Goal: Task Accomplishment & Management: Complete application form

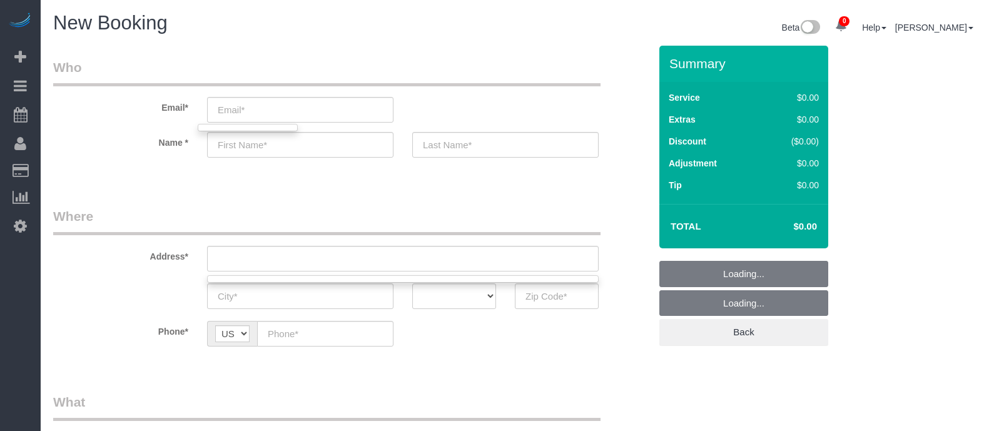
select select "object:9651"
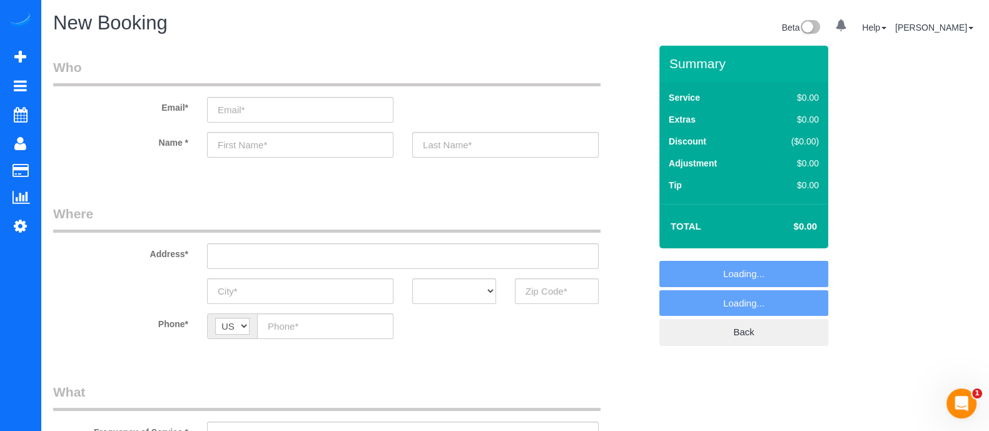
select select "object:11304"
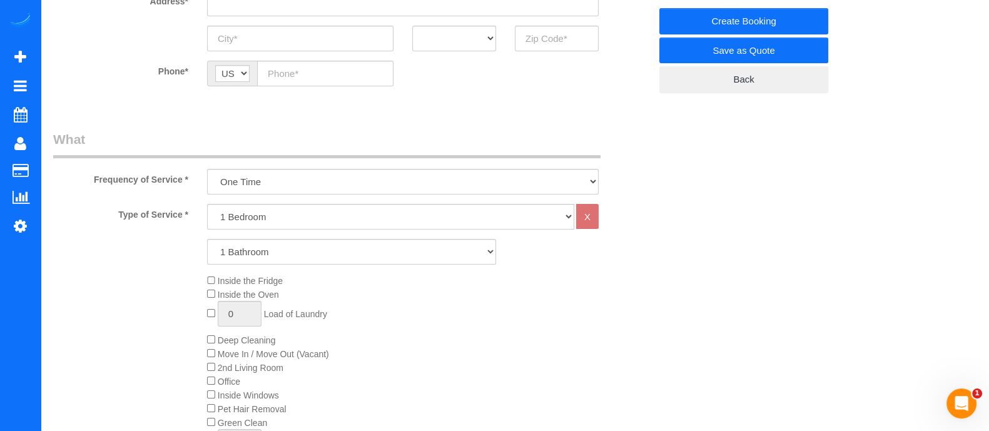
scroll to position [240, 0]
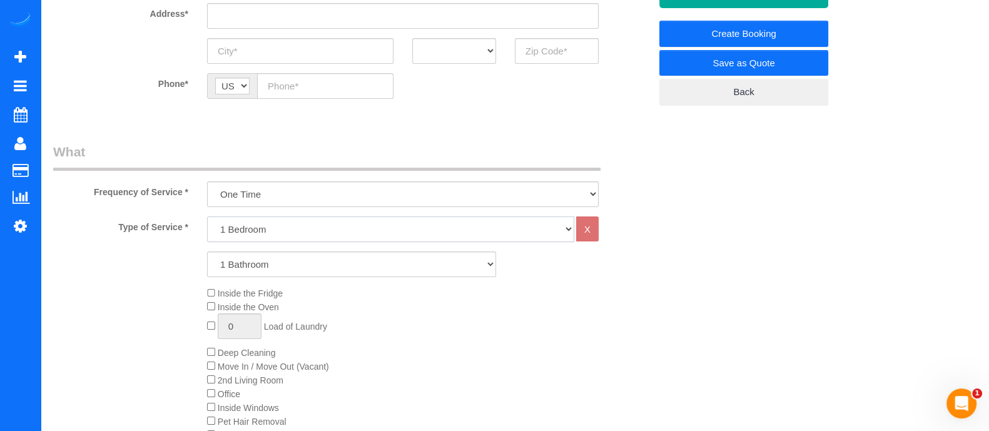
click at [281, 225] on select "1 Bedroom 2 Bedrooms 3 Bedrooms 4 Bedrooms 5 Bedrooms 6 Bedrooms" at bounding box center [390, 230] width 367 height 26
select select "2"
click at [207, 217] on select "1 Bedroom 2 Bedrooms 3 Bedrooms 4 Bedrooms 5 Bedrooms 6 Bedrooms" at bounding box center [390, 230] width 367 height 26
click at [260, 275] on select "1 Bathroom 2 Bathrooms 3 Bathrooms 4 Bathrooms 5 Bathrooms 6 Bathrooms" at bounding box center [351, 265] width 289 height 26
select select "2"
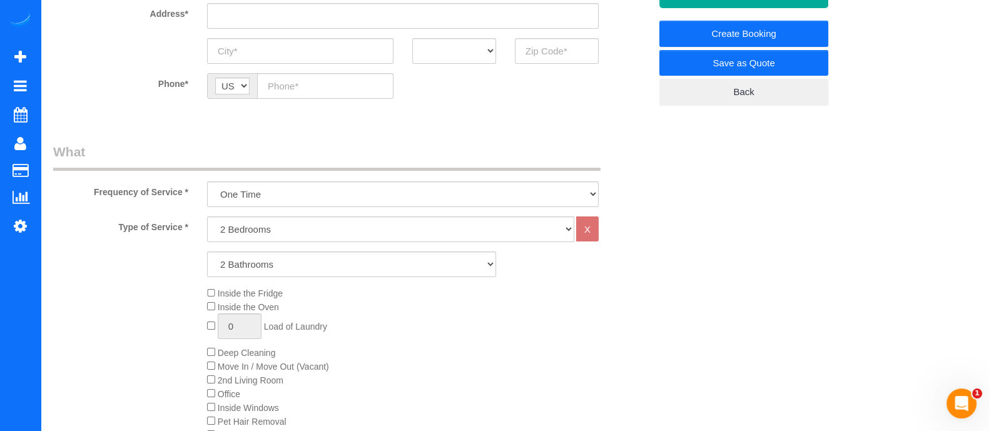
click at [207, 252] on select "1 Bathroom 2 Bathrooms 3 Bathrooms 4 Bathrooms 5 Bathrooms 6 Bathrooms" at bounding box center [351, 265] width 289 height 26
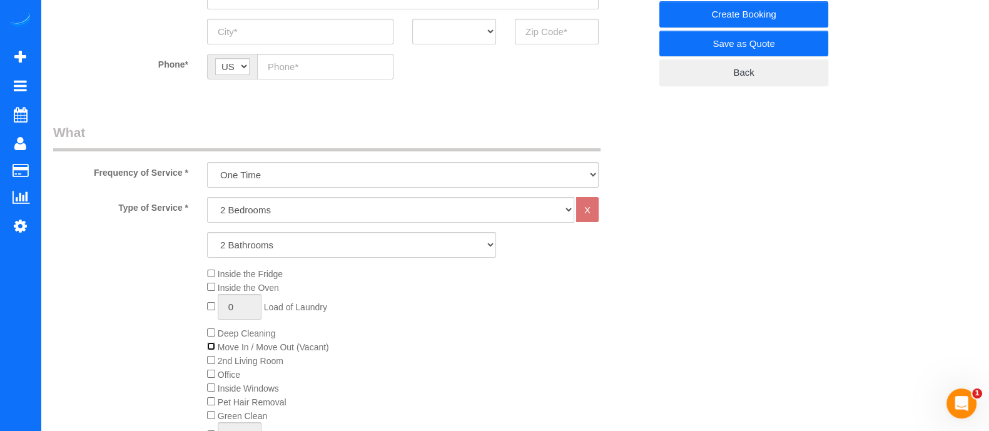
scroll to position [93, 0]
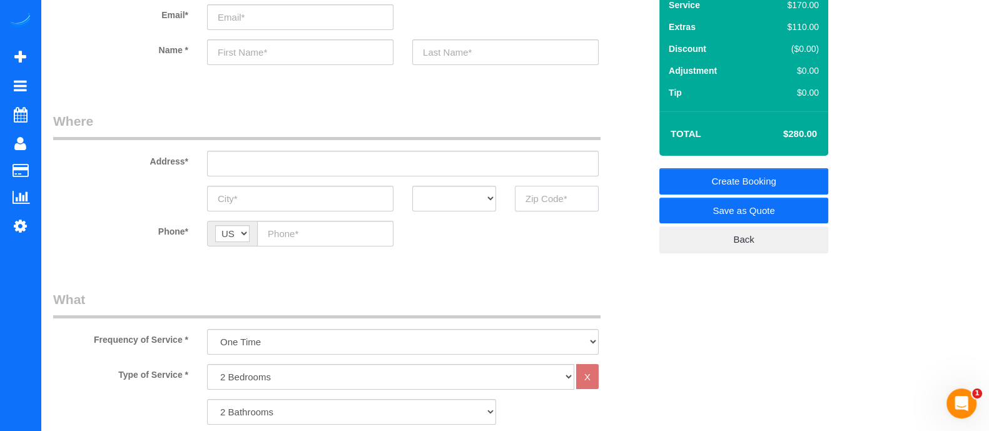
click at [552, 202] on input "text" at bounding box center [557, 199] width 84 height 26
type input "2"
type input "3"
type input "B"
click at [300, 200] on input "text" at bounding box center [300, 199] width 186 height 26
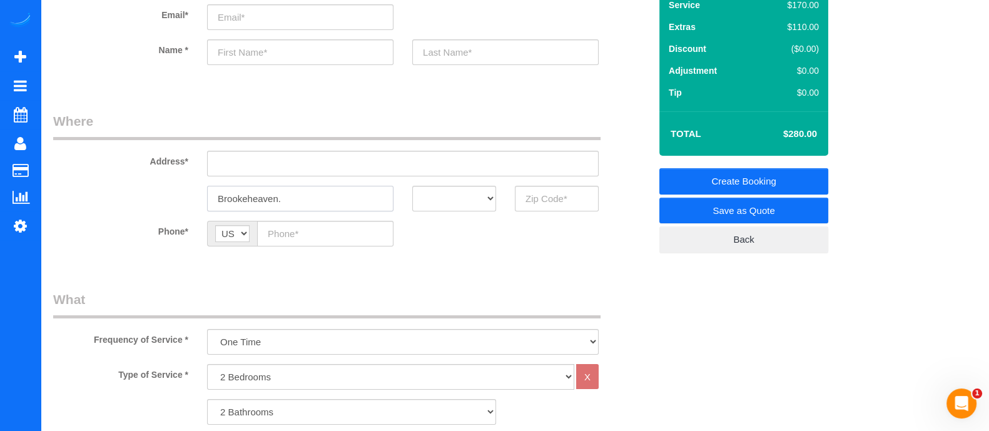
type input "Brookeheaven."
click at [166, 149] on div "Address*" at bounding box center [352, 144] width 616 height 64
click at [339, 51] on input "text" at bounding box center [300, 52] width 186 height 26
type input "H"
type input "J"
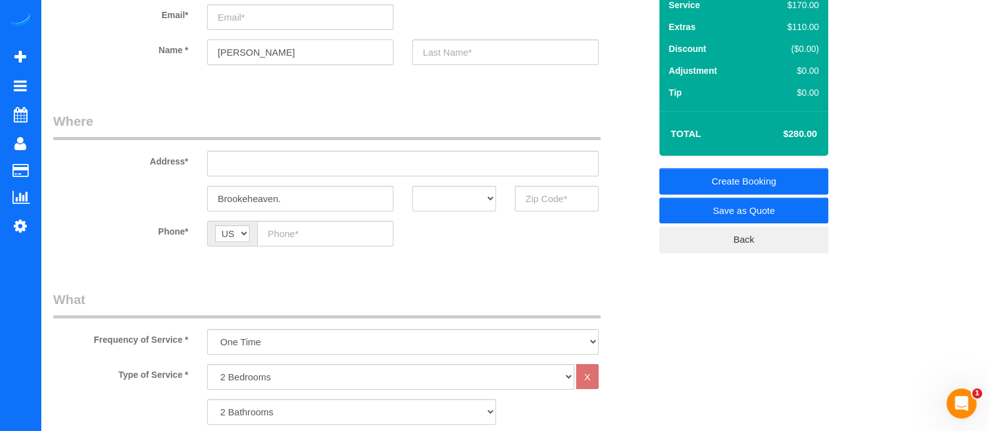
type input "J"
type input "Vane"
click at [506, 112] on legend "Where" at bounding box center [327, 126] width 548 height 28
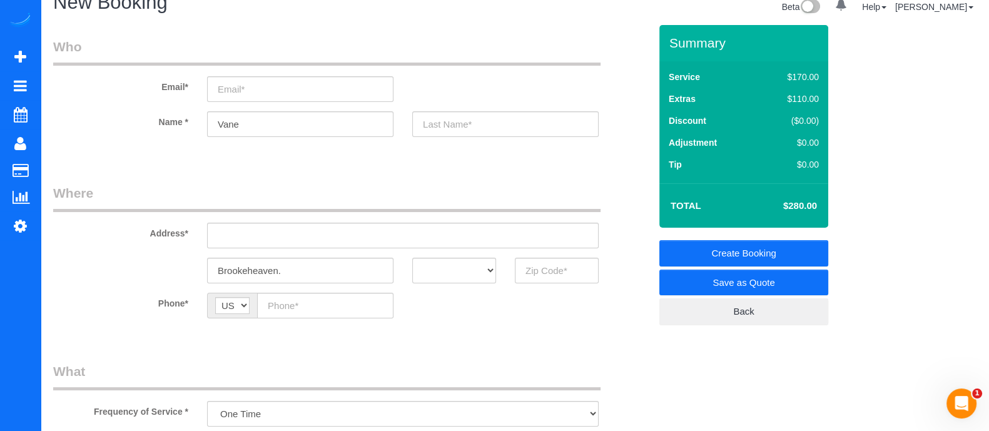
scroll to position [15, 0]
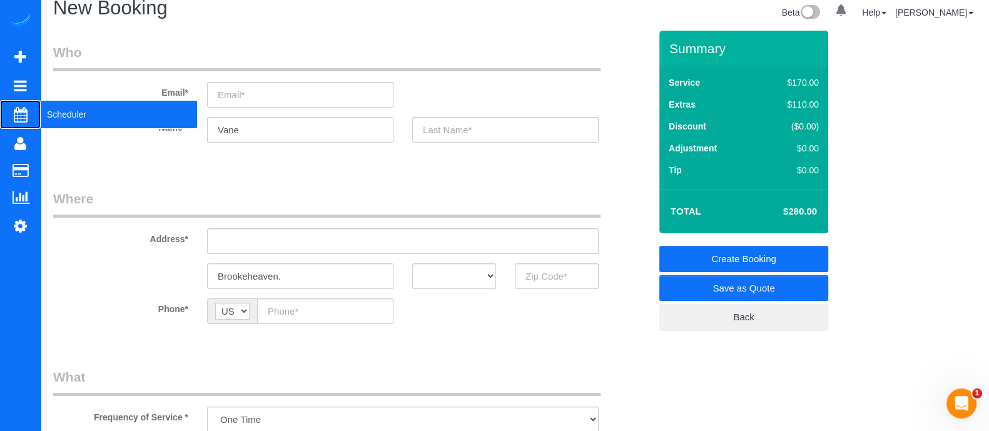
click at [64, 110] on span "Scheduler" at bounding box center [119, 114] width 156 height 29
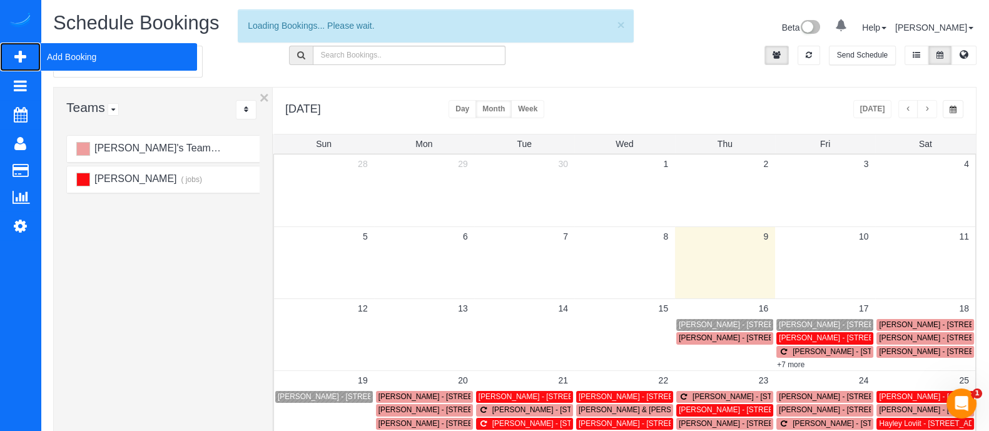
click at [54, 65] on span "Add Booking" at bounding box center [119, 57] width 156 height 29
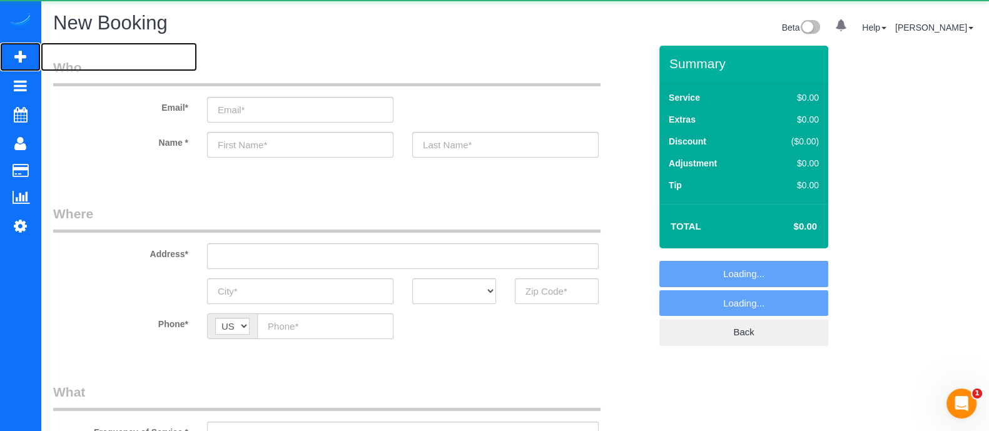
select select "object:11889"
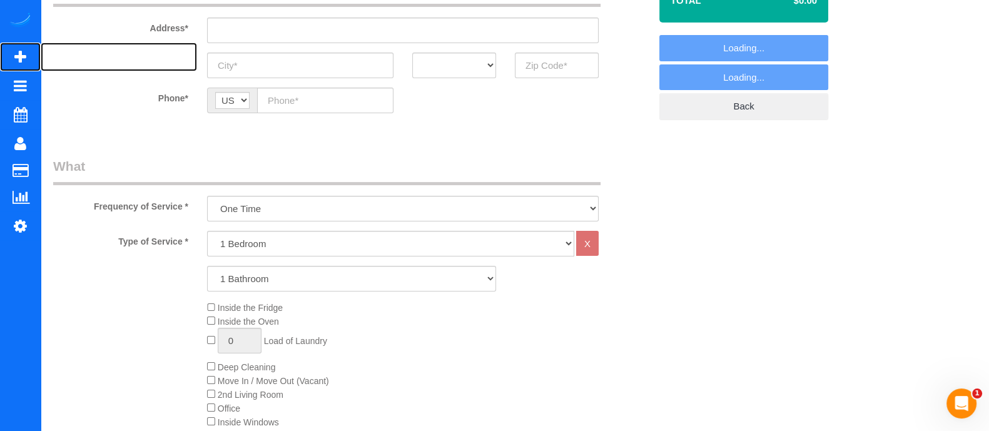
scroll to position [233, 0]
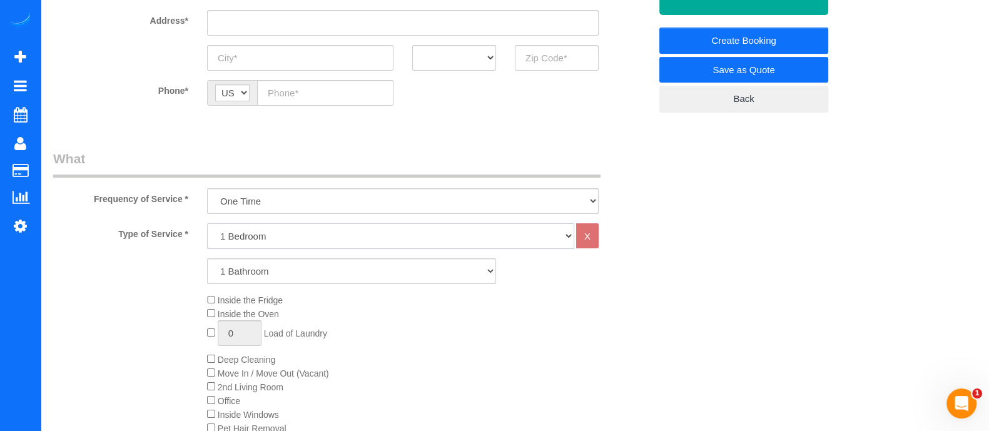
click at [321, 223] on select "1 Bedroom 2 Bedrooms 3 Bedrooms 4 Bedrooms 5 Bedrooms 6 Bedrooms" at bounding box center [390, 236] width 367 height 26
select select "3"
click at [207, 223] on select "1 Bedroom 2 Bedrooms 3 Bedrooms 4 Bedrooms 5 Bedrooms 6 Bedrooms" at bounding box center [390, 236] width 367 height 26
click at [251, 330] on div "Type of Service * 1 Bedroom 2 Bedrooms 3 Bedrooms 4 Bedrooms 5 Bedrooms 6 Bedro…" at bounding box center [351, 364] width 597 height 282
drag, startPoint x: 272, startPoint y: 266, endPoint x: 251, endPoint y: 330, distance: 67.3
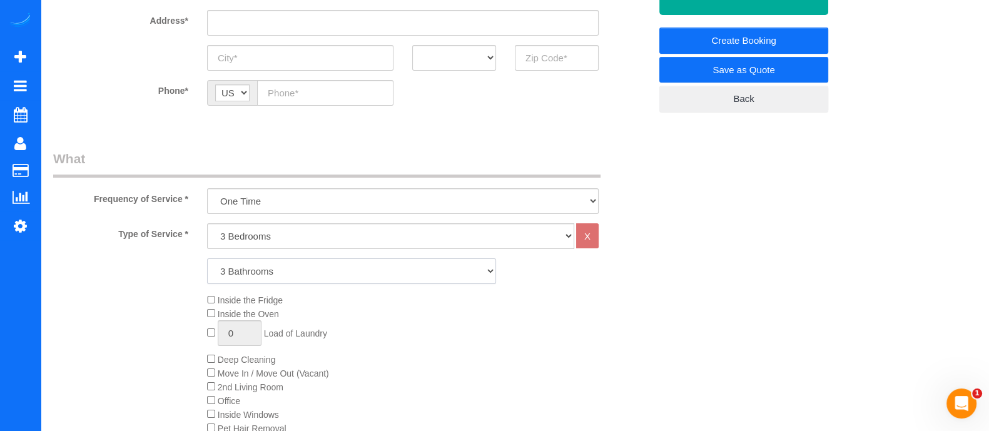
click at [207, 258] on select "1 Bathroom 2 Bathrooms 3 Bathrooms 4 Bathrooms 5 Bathrooms 6 Bathrooms" at bounding box center [351, 271] width 289 height 26
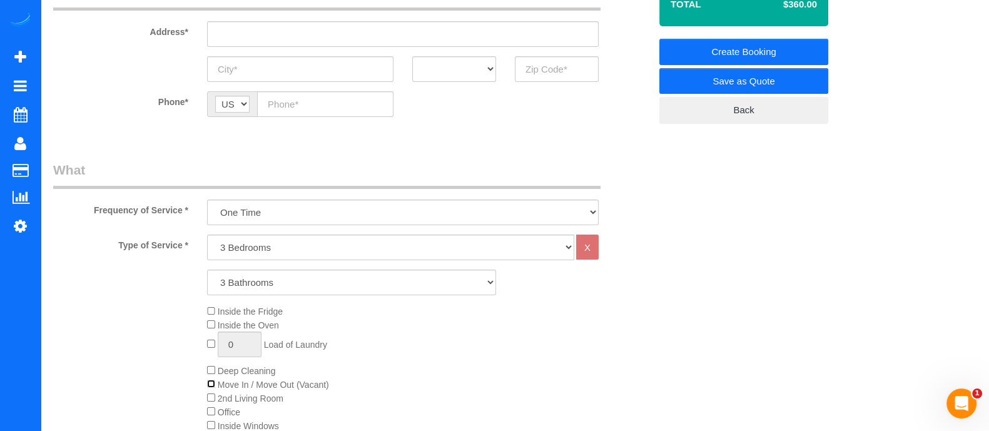
scroll to position [225, 0]
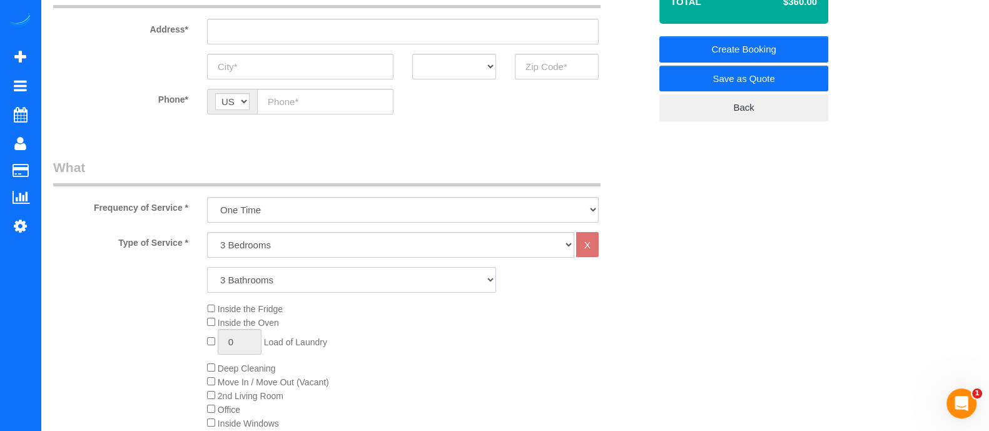
click at [372, 287] on select "1 Bathroom 2 Bathrooms 3 Bathrooms 4 Bathrooms 5 Bathrooms 6 Bathrooms" at bounding box center [351, 280] width 289 height 26
select select "2"
click at [207, 267] on select "1 Bathroom 2 Bathrooms 3 Bathrooms 4 Bathrooms 5 Bathrooms 6 Bathrooms" at bounding box center [351, 280] width 289 height 26
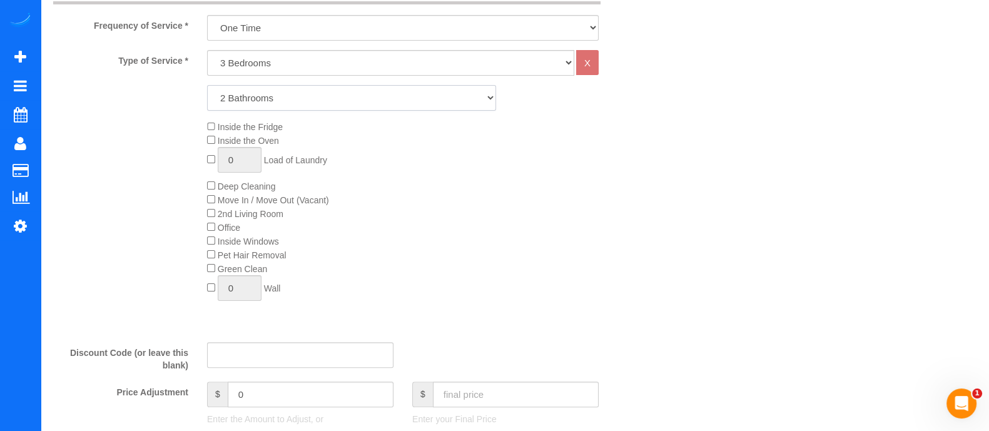
scroll to position [0, 0]
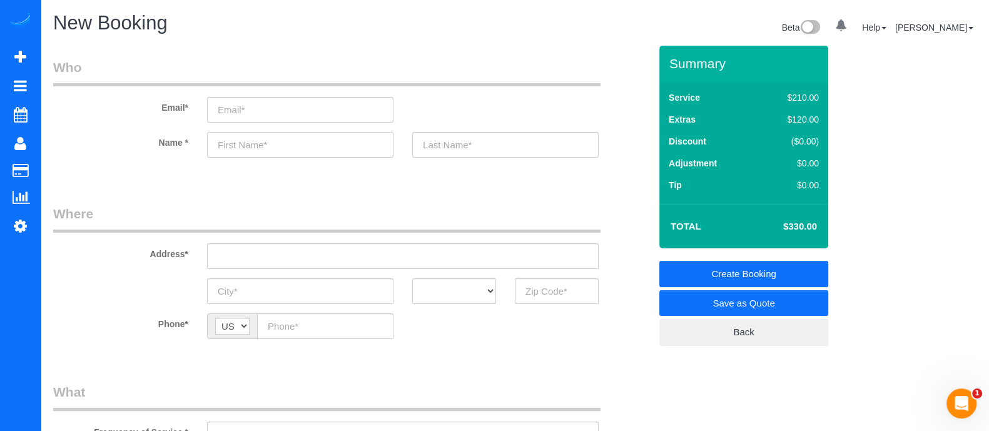
click at [250, 150] on input "text" at bounding box center [300, 145] width 186 height 26
type input "A"
paste input "[PERSON_NAME]"
click at [339, 145] on input "[PERSON_NAME]" at bounding box center [300, 145] width 186 height 26
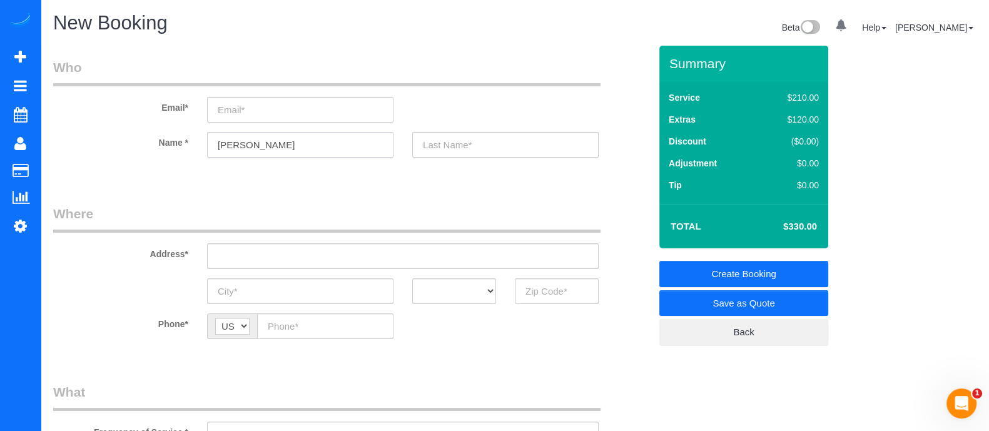
click at [339, 145] on input "[PERSON_NAME]" at bounding box center [300, 145] width 186 height 26
drag, startPoint x: 340, startPoint y: 145, endPoint x: 257, endPoint y: 145, distance: 82.6
click at [257, 145] on input "[PERSON_NAME]" at bounding box center [300, 145] width 186 height 26
type input "Avinash"
paste input "[PERSON_NAME]"
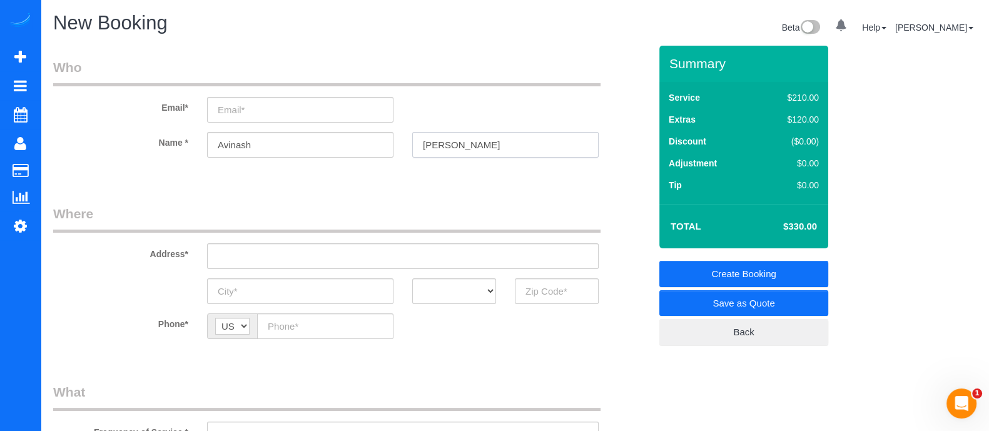
click at [460, 139] on input "[PERSON_NAME]" at bounding box center [505, 145] width 186 height 26
type input "[PERSON_NAME]"
paste input "Copiagroupsllc@gmail.com"
click at [336, 105] on input "Copiagroupsllc@gmail.com" at bounding box center [300, 110] width 186 height 26
type input "Copiagroupsllc@gmail.com"
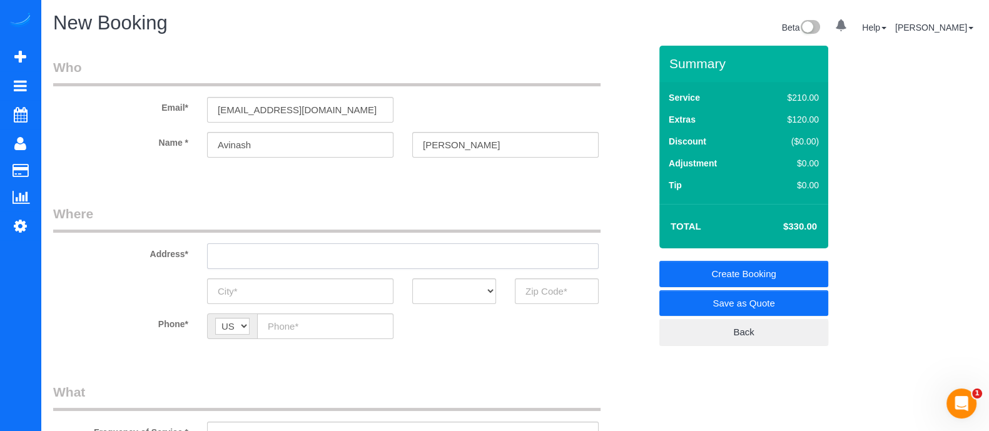
paste input "2319 wingfoot place, Decatur, ga 30035"
click at [323, 263] on input "2319 wingfoot place, Decatur, ga 30035" at bounding box center [403, 256] width 392 height 26
drag, startPoint x: 415, startPoint y: 262, endPoint x: 126, endPoint y: 239, distance: 289.4
click at [126, 239] on div "Address* 2319 wingfoot place, Decatur, ga 30035" at bounding box center [352, 237] width 616 height 64
paste input "Wingfoot PlDecatur, GA 30035, USA"
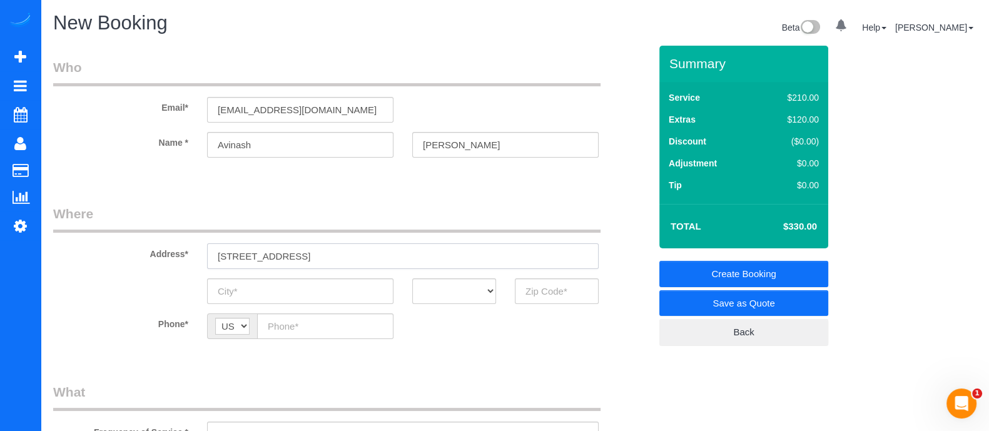
click at [289, 253] on input "[STREET_ADDRESS]" at bounding box center [403, 256] width 392 height 26
click at [297, 257] on input "[STREET_ADDRESS]" at bounding box center [403, 256] width 392 height 26
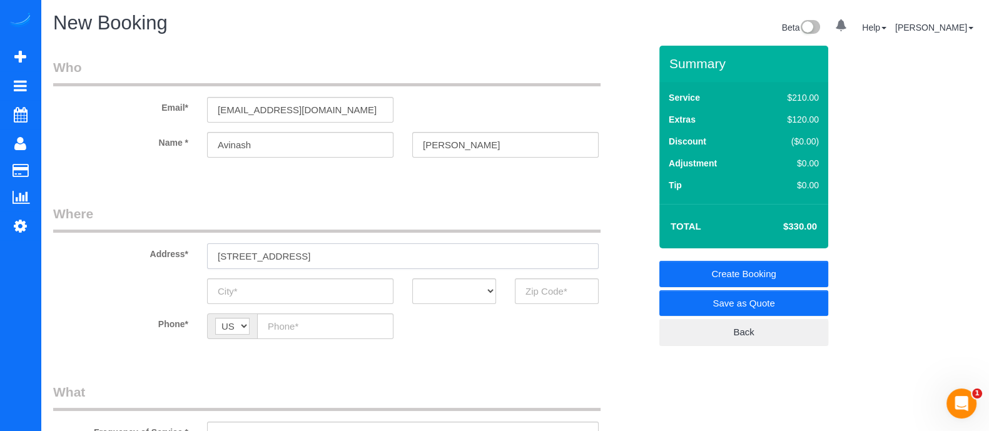
click at [297, 257] on input "[STREET_ADDRESS]" at bounding box center [403, 256] width 392 height 26
click at [302, 256] on input "[STREET_ADDRESS]" at bounding box center [403, 256] width 392 height 26
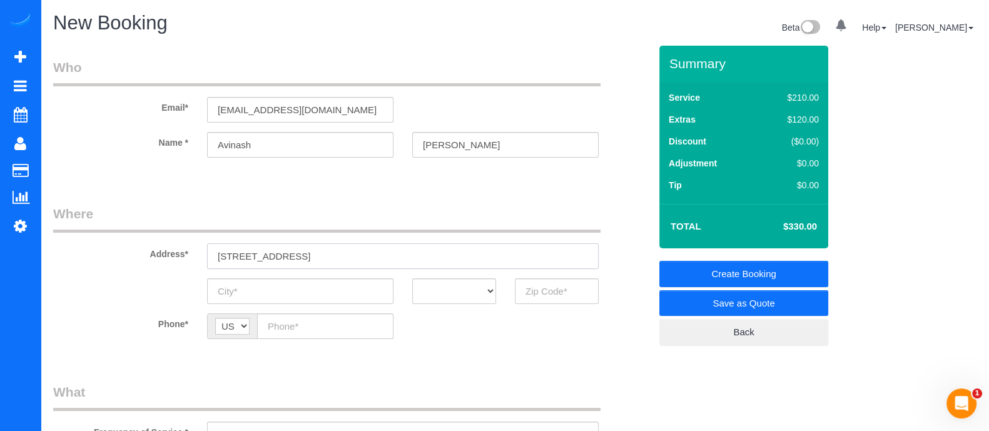
type input "[STREET_ADDRESS]"
paste input "Decatur"
click at [299, 287] on input "Decatur" at bounding box center [300, 291] width 186 height 26
type input "Decatur"
click at [450, 296] on select "AK AL AR AZ CA CO CT DC DE FL GA HI IA ID IL IN KS KY LA MA MD ME MI MN MO MS M…" at bounding box center [454, 291] width 84 height 26
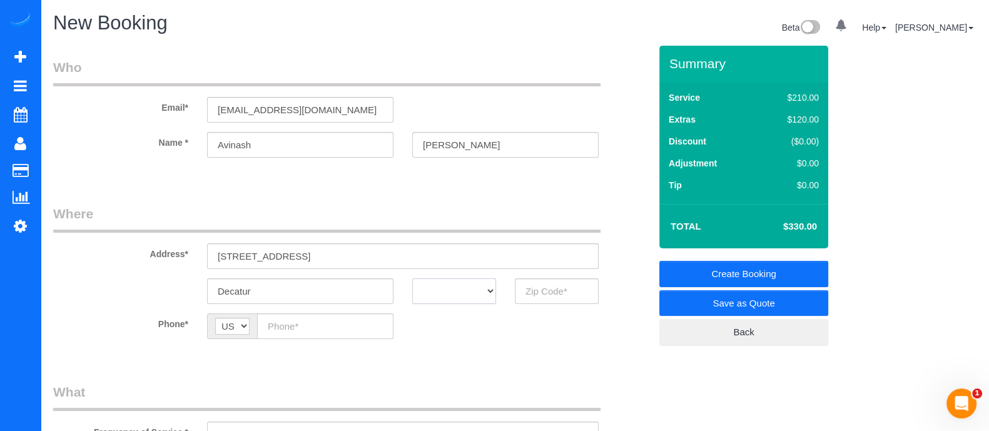
select select "GA"
click at [412, 278] on select "AK AL AR AZ CA CO CT DC DE FL GA HI IA ID IL IN KS KY LA MA MD ME MI MN MO MS M…" at bounding box center [454, 291] width 84 height 26
click at [554, 288] on input "text" at bounding box center [557, 291] width 84 height 26
type input "30035"
click at [304, 330] on input "text" at bounding box center [325, 327] width 136 height 26
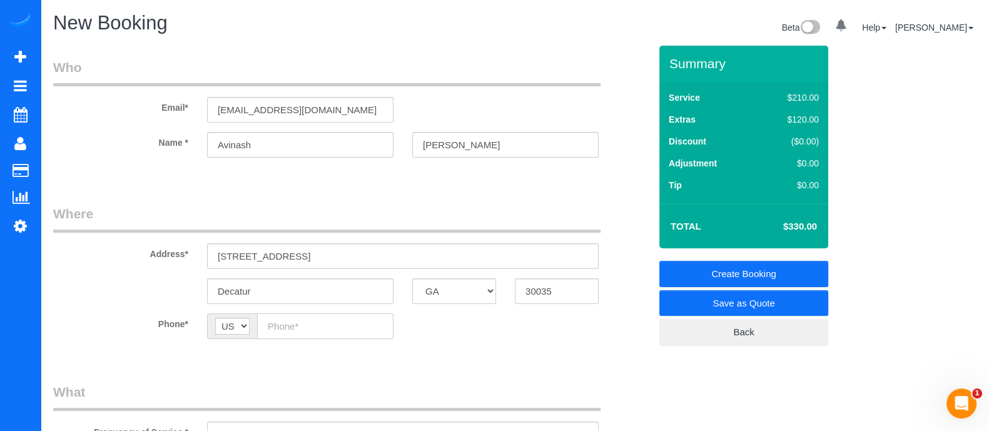
paste input "[PHONE_NUMBER]"
type input "[PHONE_NUMBER]"
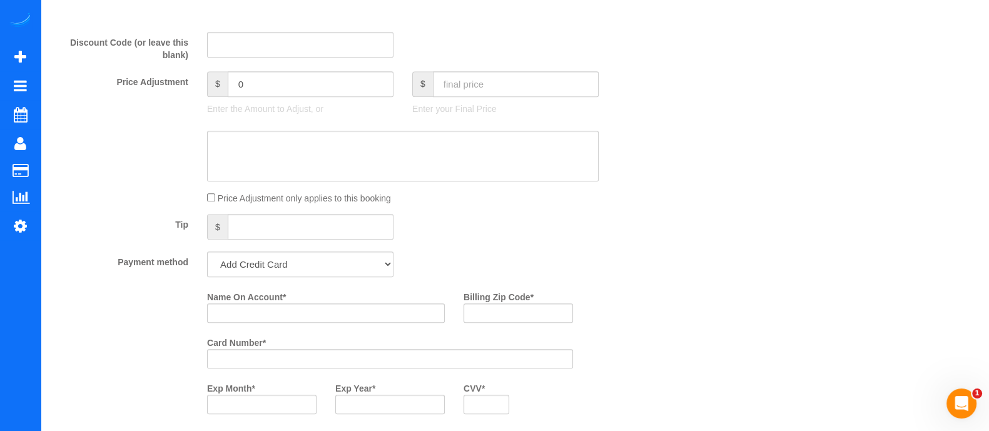
scroll to position [803, 0]
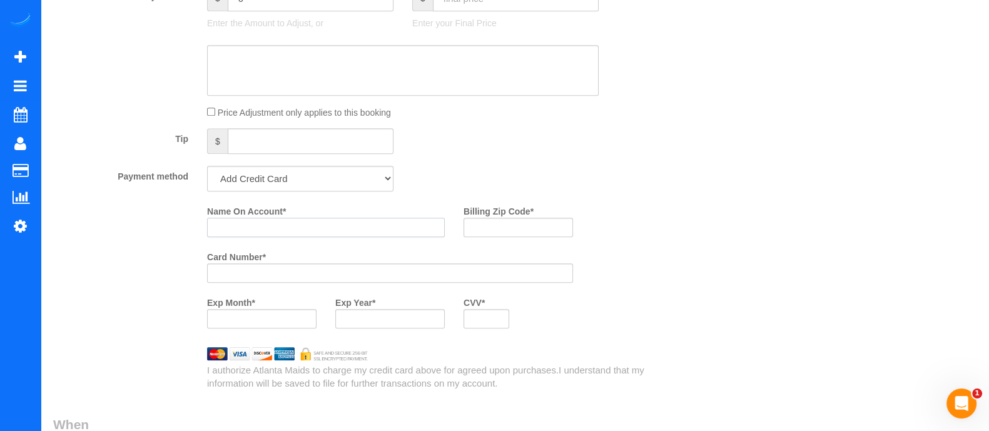
paste input "[PERSON_NAME]"
click at [328, 233] on input "[PERSON_NAME]" at bounding box center [326, 227] width 238 height 19
type input "[PERSON_NAME]"
drag, startPoint x: 987, startPoint y: 235, endPoint x: 996, endPoint y: 305, distance: 70.6
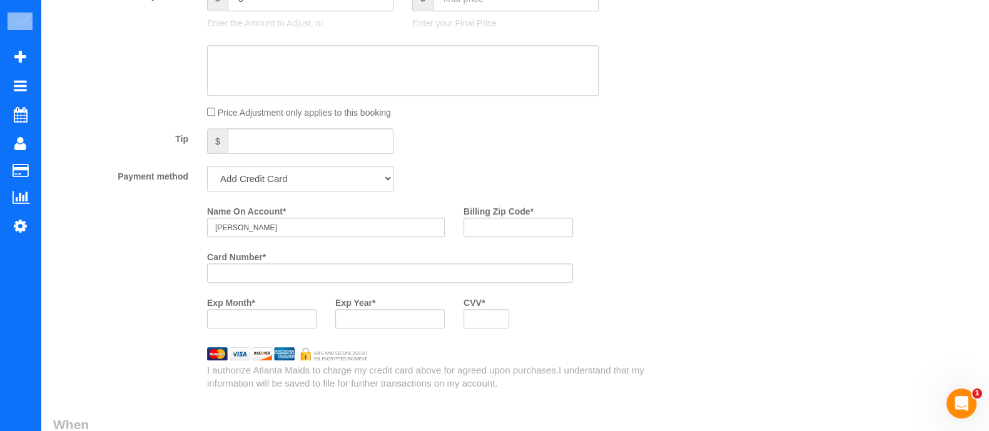
scroll to position [1131, 0]
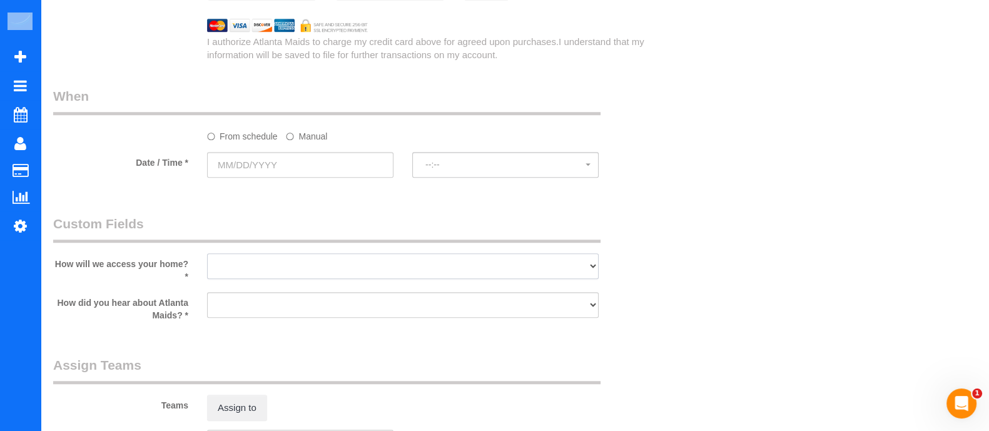
click at [296, 267] on select "I will leave a key I will provide an access code Someone will be home Go to apa…" at bounding box center [403, 266] width 392 height 26
select select "number:2"
click at [207, 258] on select "I will leave a key I will provide an access code Someone will be home Go to apa…" at bounding box center [403, 266] width 392 height 26
drag, startPoint x: 294, startPoint y: 307, endPoint x: 260, endPoint y: 213, distance: 100.0
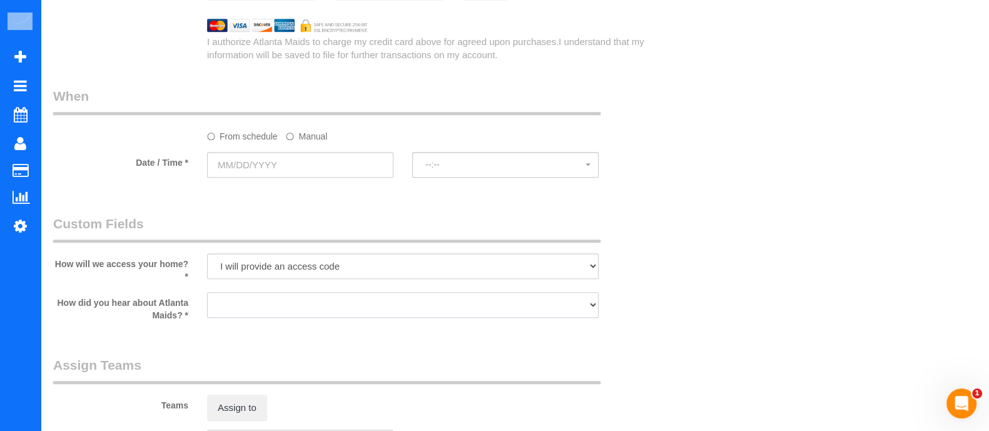
select select "number:6"
click at [207, 297] on select "Google Yelp From a friend Social media Other" at bounding box center [403, 305] width 392 height 26
click at [293, 142] on label "Manual" at bounding box center [306, 134] width 41 height 17
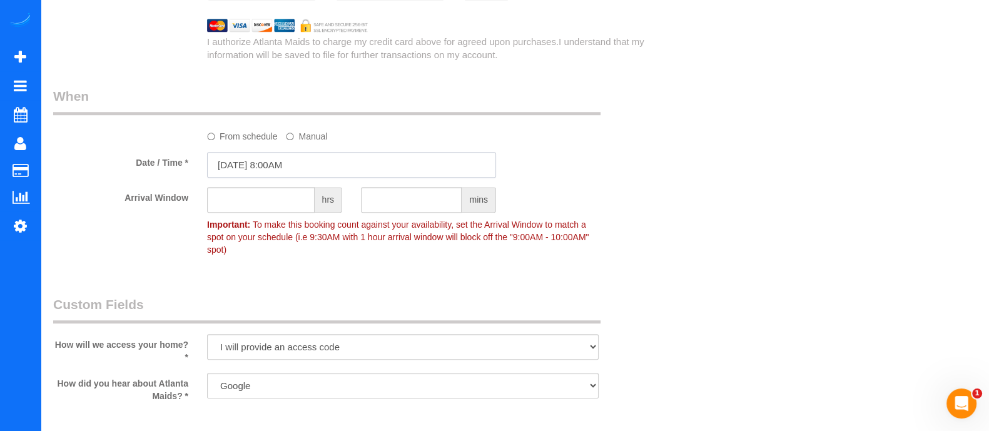
click at [287, 170] on input "10/09/2025 8:00AM" at bounding box center [351, 165] width 289 height 26
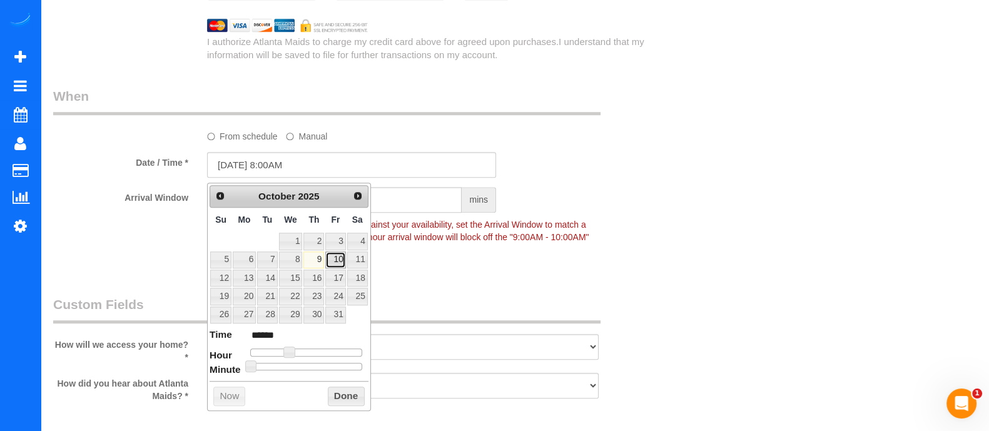
click at [338, 258] on link "10" at bounding box center [335, 260] width 20 height 17
type input "10/10/2025 8:00AM"
click at [332, 387] on button "Done" at bounding box center [346, 397] width 37 height 20
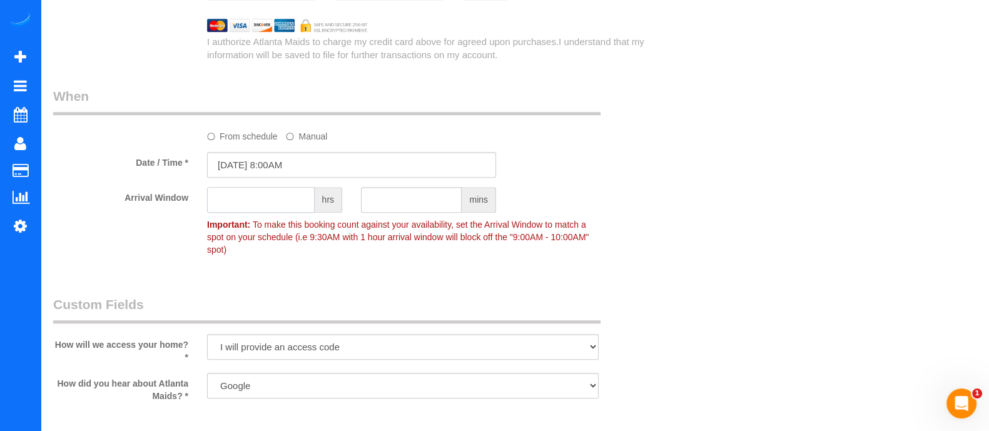
click at [268, 210] on input "text" at bounding box center [261, 200] width 108 height 26
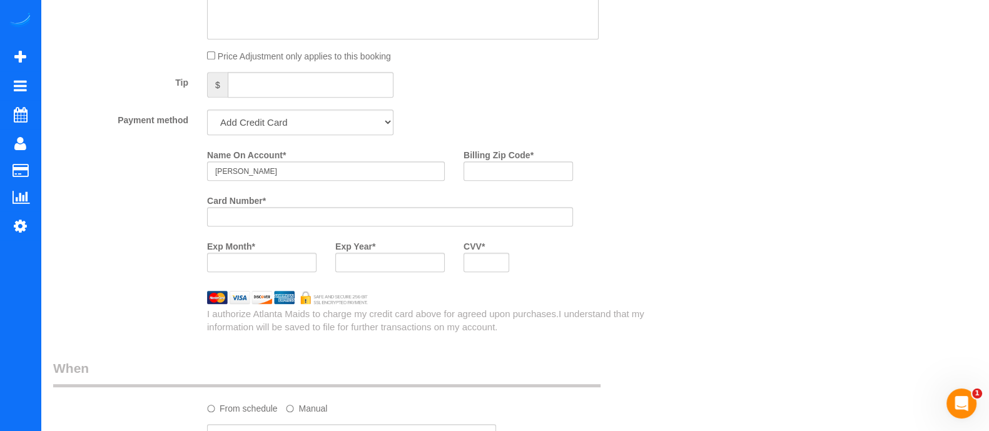
scroll to position [857, 0]
type input "2"
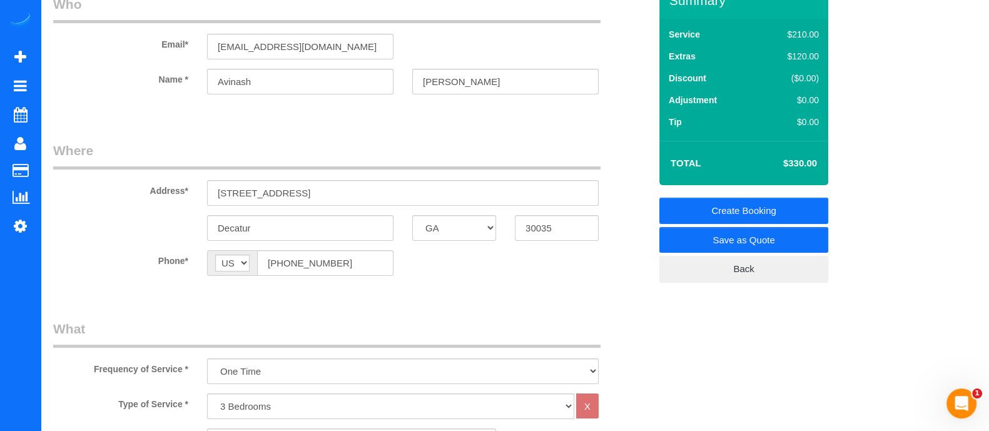
scroll to position [0, 0]
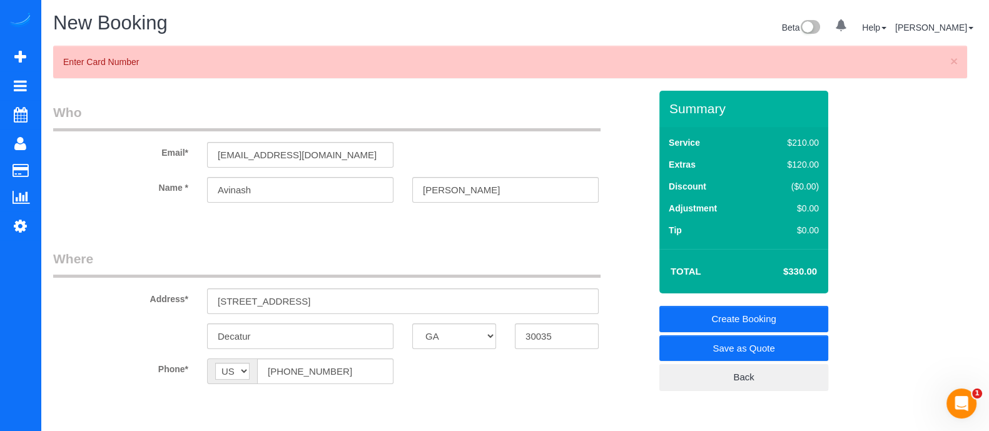
click at [561, 258] on legend "Where" at bounding box center [327, 264] width 548 height 28
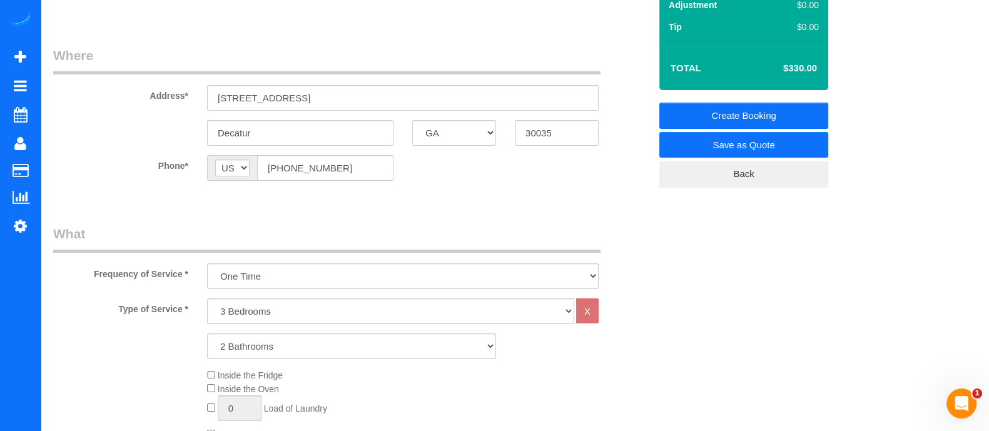
scroll to position [198, 0]
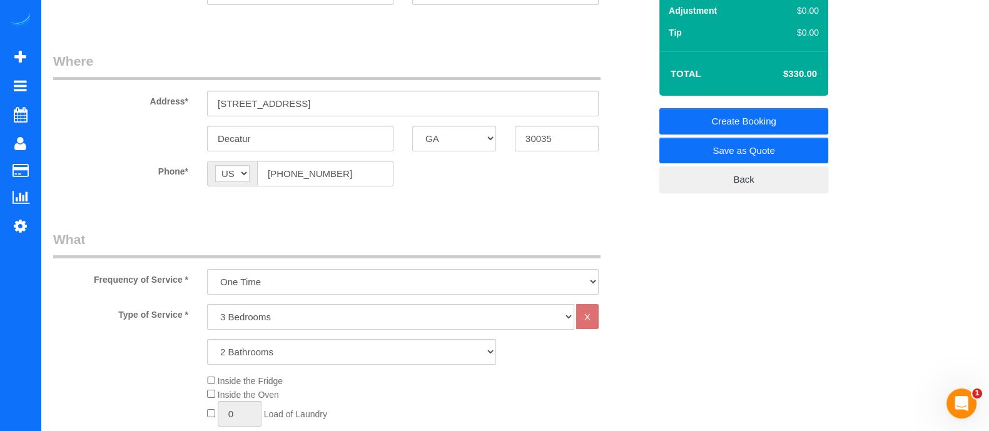
click at [417, 344] on select "1 Bathroom 2 Bathrooms 3 Bathrooms 4 Bathrooms 5 Bathrooms 6 Bathrooms" at bounding box center [351, 352] width 289 height 26
select select "3"
click at [207, 339] on select "1 Bathroom 2 Bathrooms 3 Bathrooms 4 Bathrooms 5 Bathrooms 6 Bathrooms" at bounding box center [351, 352] width 289 height 26
click at [360, 230] on legend "What" at bounding box center [327, 244] width 548 height 28
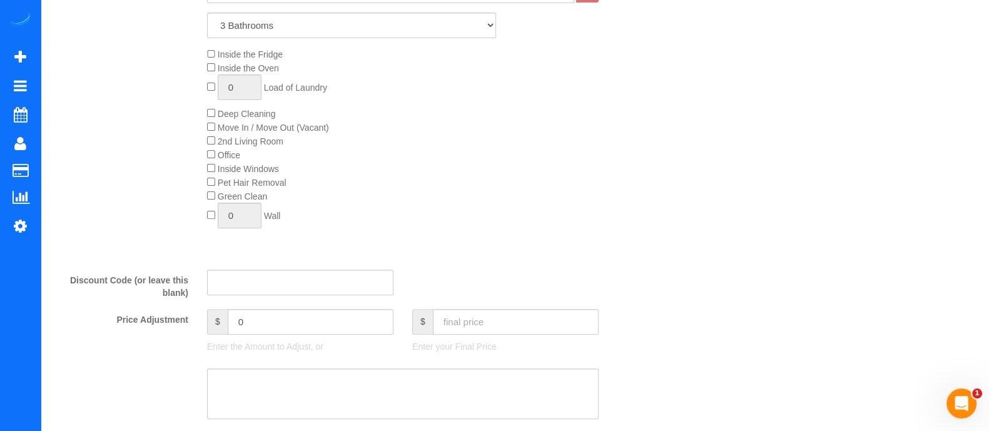
scroll to position [553, 0]
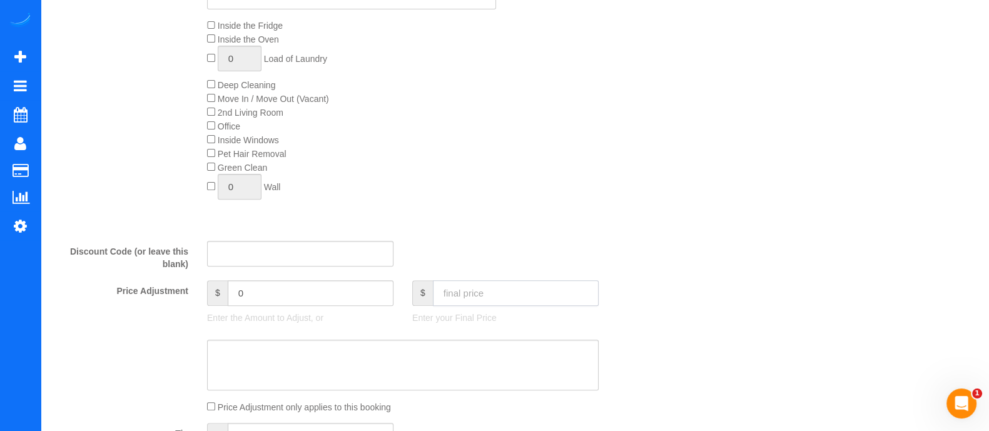
click at [523, 306] on input "text" at bounding box center [516, 293] width 166 height 26
type input "320"
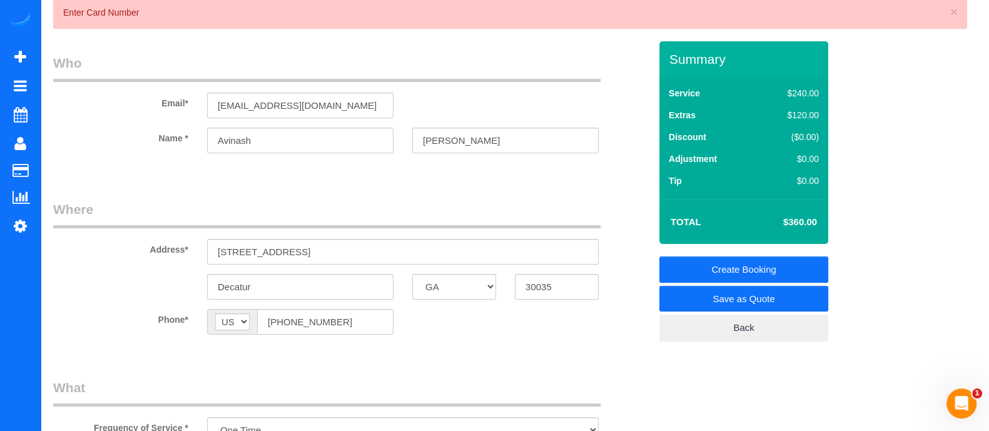
type input "-40"
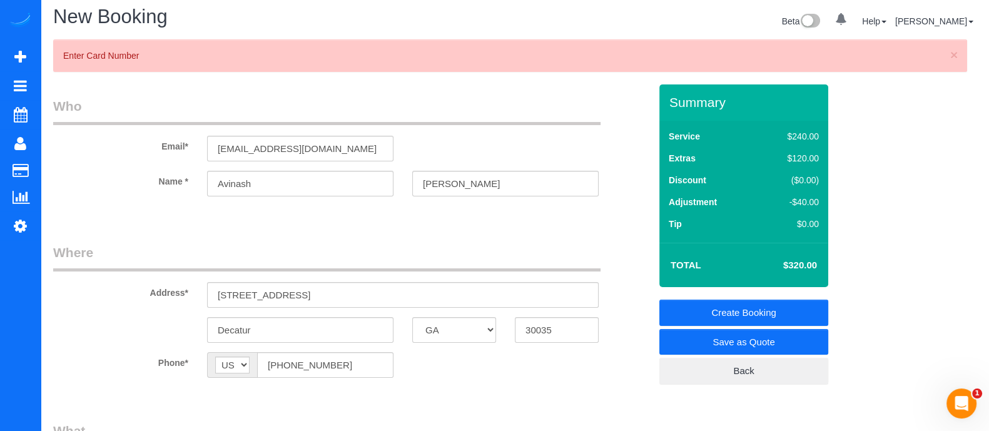
scroll to position [1, 0]
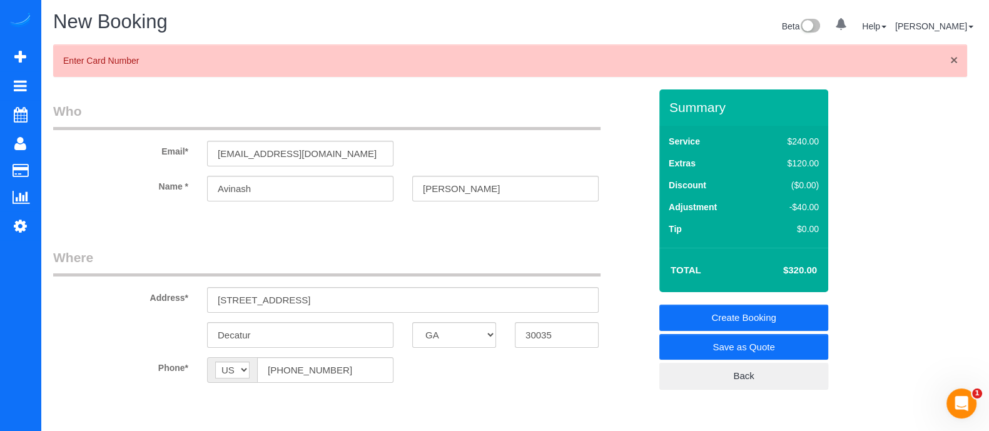
click at [952, 54] on span "×" at bounding box center [955, 60] width 8 height 14
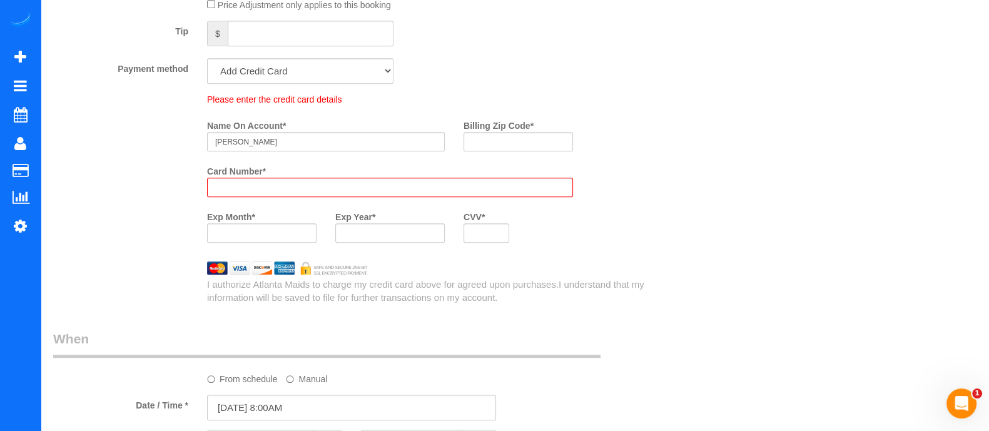
scroll to position [920, 0]
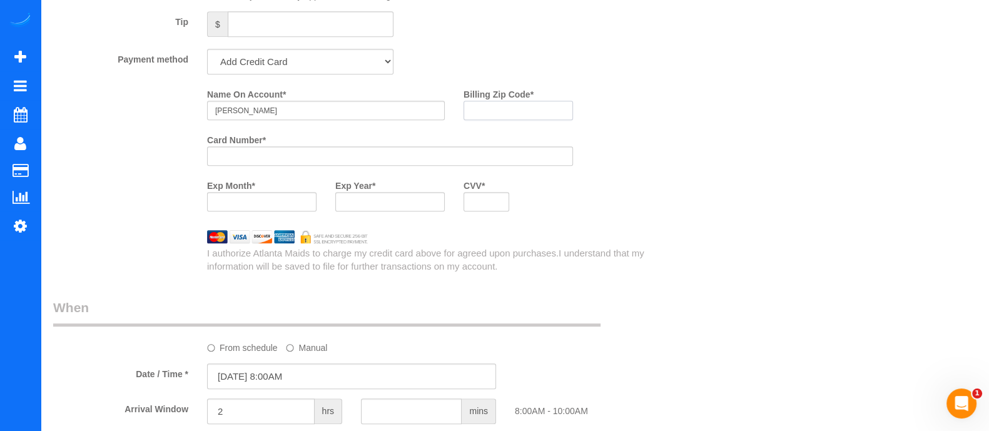
click at [511, 130] on div "Billing Zip Code *" at bounding box center [518, 107] width 128 height 46
type input "30040"
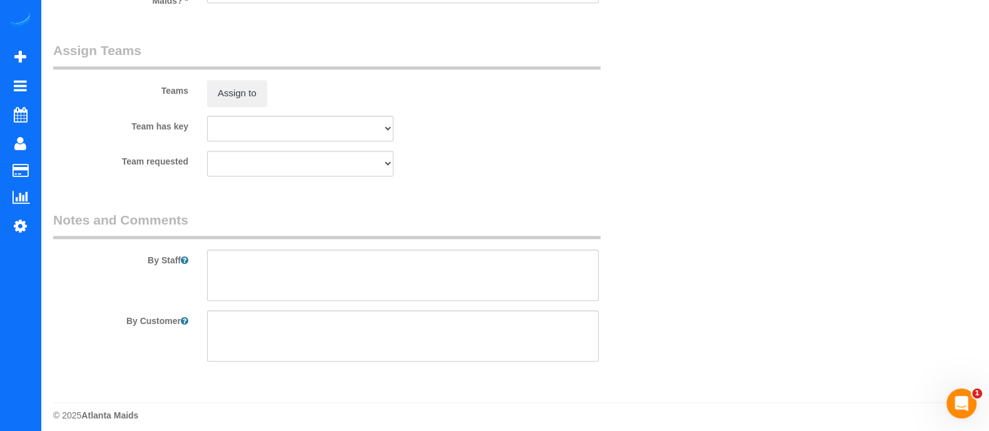
scroll to position [0, 0]
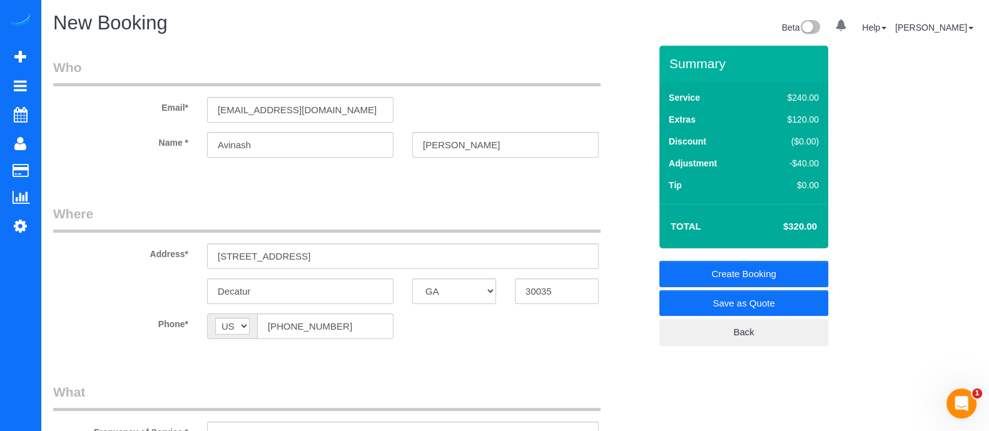
click at [801, 265] on link "Create Booking" at bounding box center [744, 274] width 169 height 26
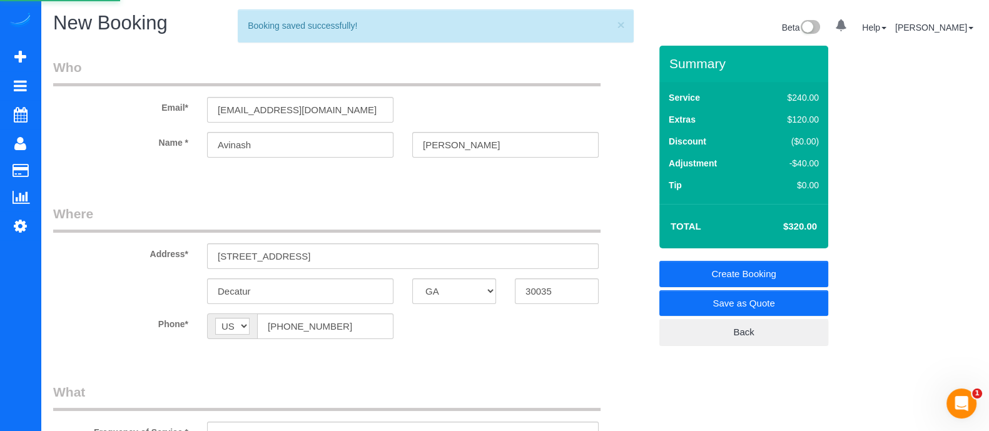
scroll to position [377, 0]
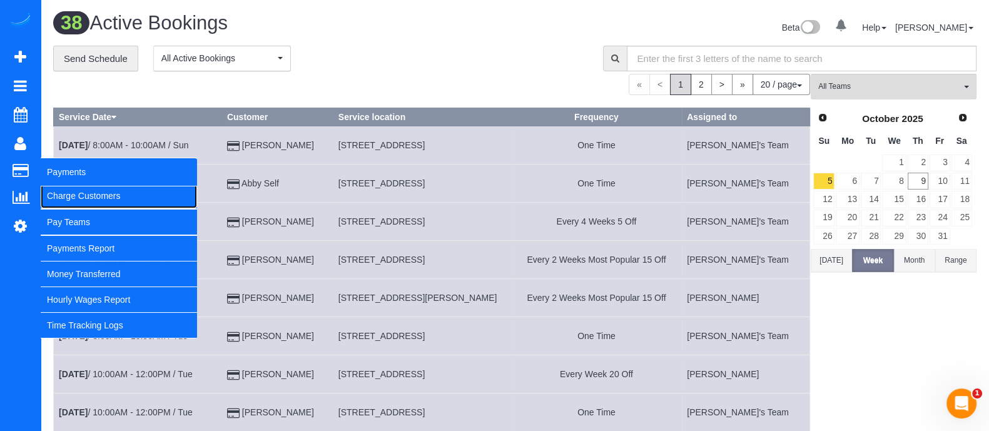
click at [66, 196] on link "Charge Customers" at bounding box center [119, 195] width 156 height 25
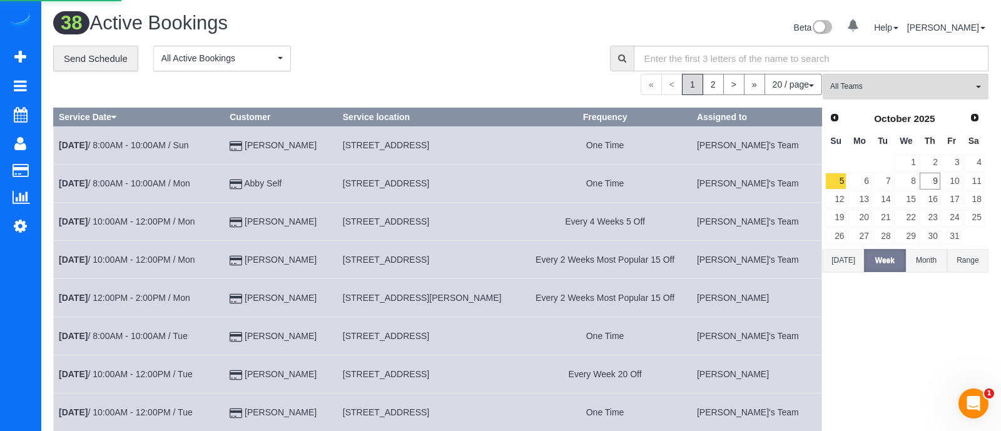
select select
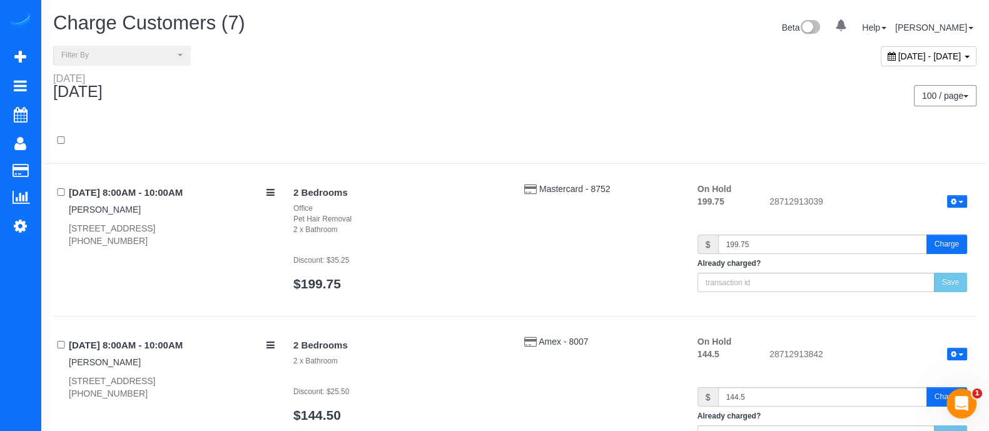
click at [924, 51] on span "October 09, 2025 - October 09, 2025" at bounding box center [930, 56] width 63 height 10
type input "**********"
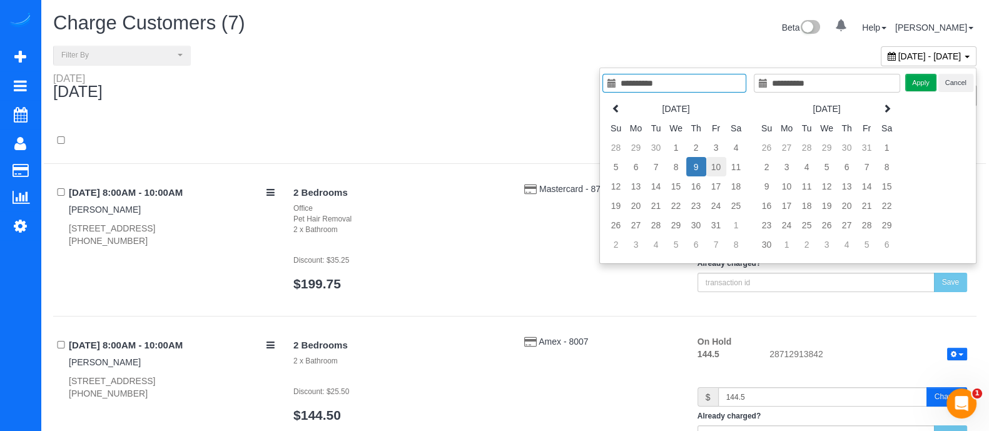
type input "**********"
click at [720, 170] on td "10" at bounding box center [717, 166] width 20 height 19
type input "**********"
click at [720, 170] on td "10" at bounding box center [717, 166] width 20 height 19
type input "**********"
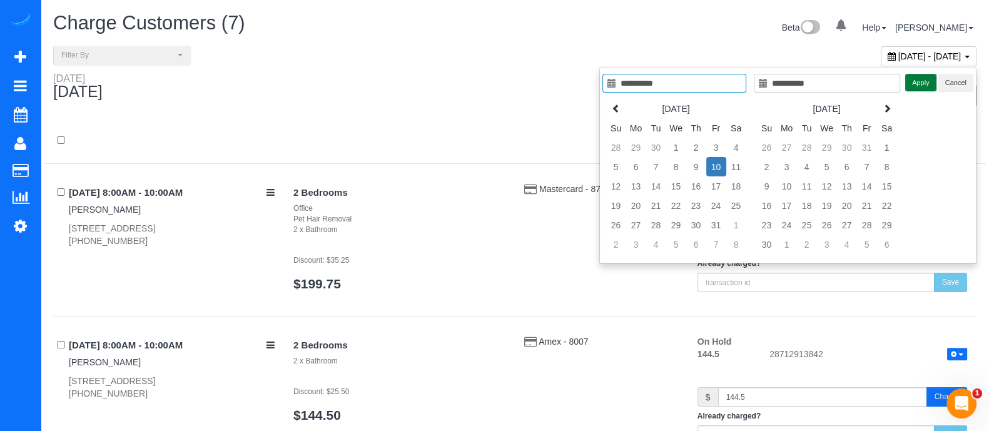
click at [923, 76] on button "Apply" at bounding box center [921, 83] width 31 height 18
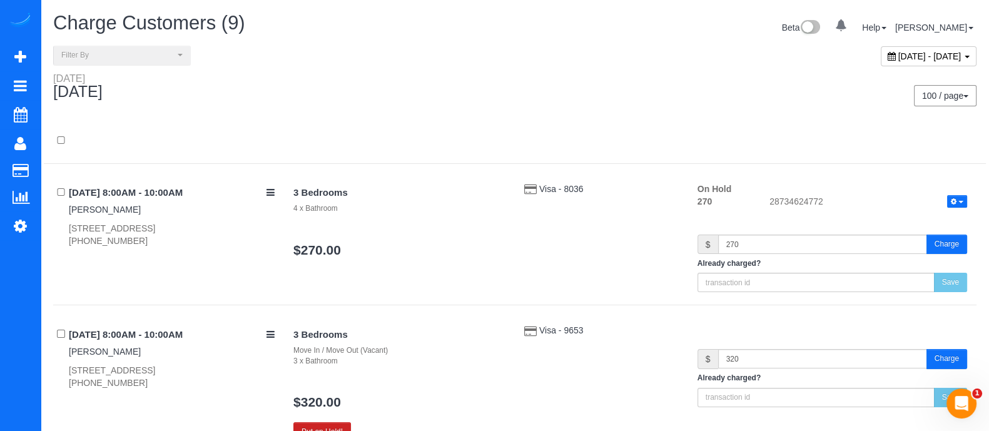
scroll to position [177, 0]
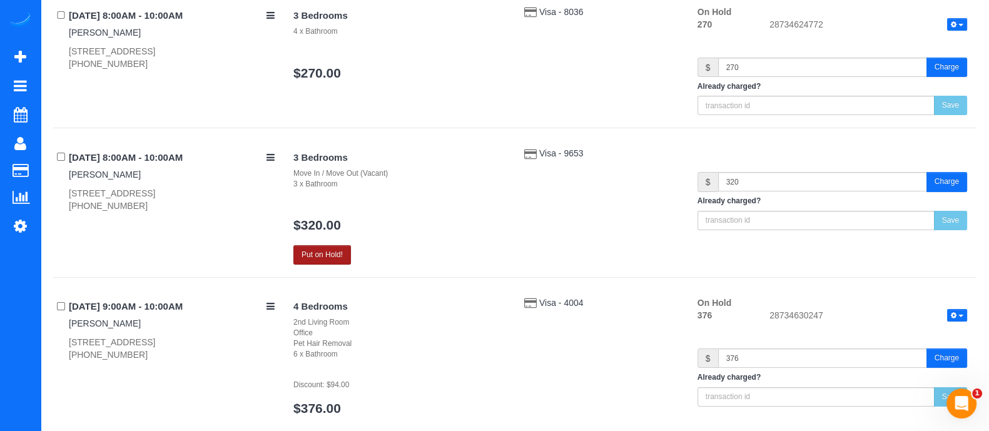
click at [319, 246] on button "Put on Hold!" at bounding box center [322, 254] width 58 height 19
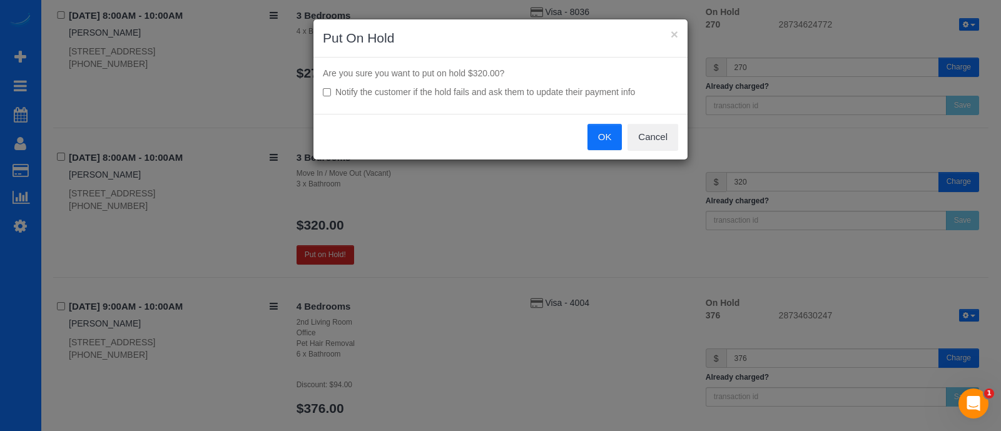
click at [616, 141] on button "OK" at bounding box center [605, 137] width 35 height 26
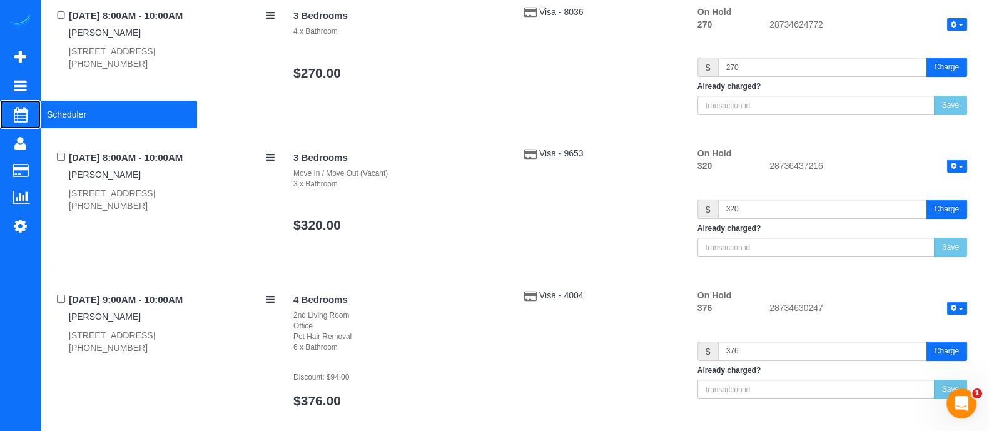
click at [64, 111] on span "Scheduler" at bounding box center [119, 114] width 156 height 29
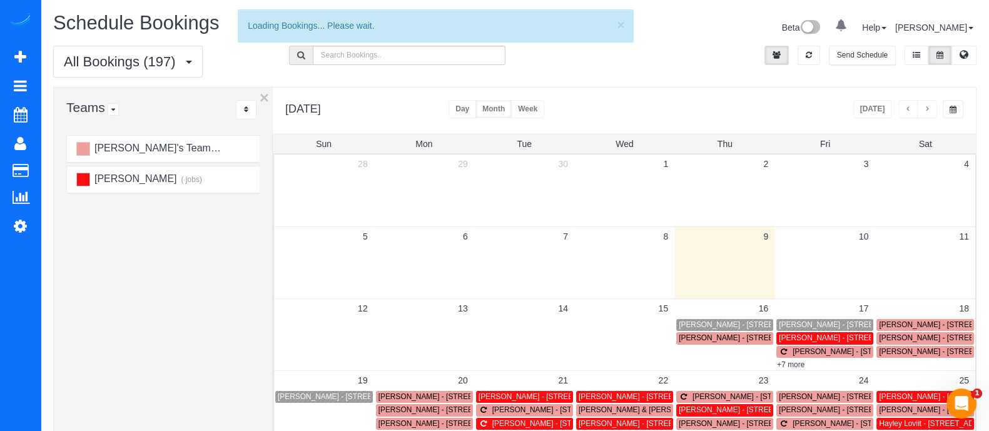
scroll to position [204, 0]
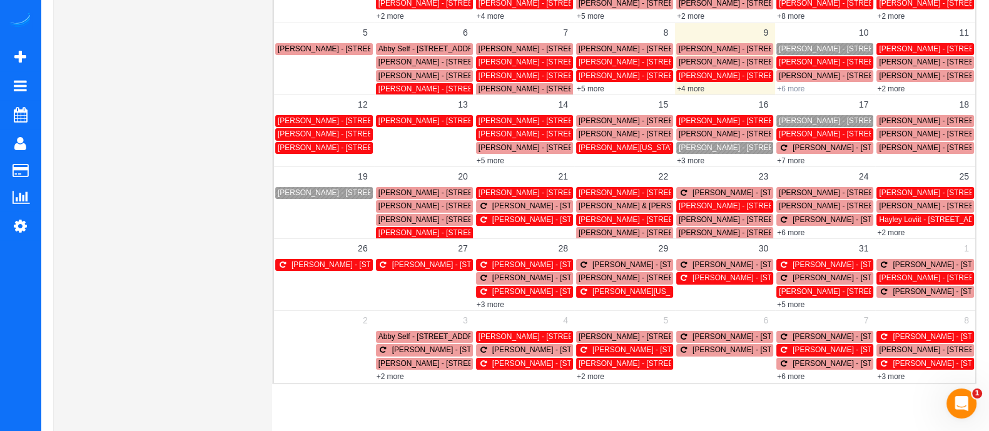
click at [792, 84] on link "+6 more" at bounding box center [791, 88] width 28 height 9
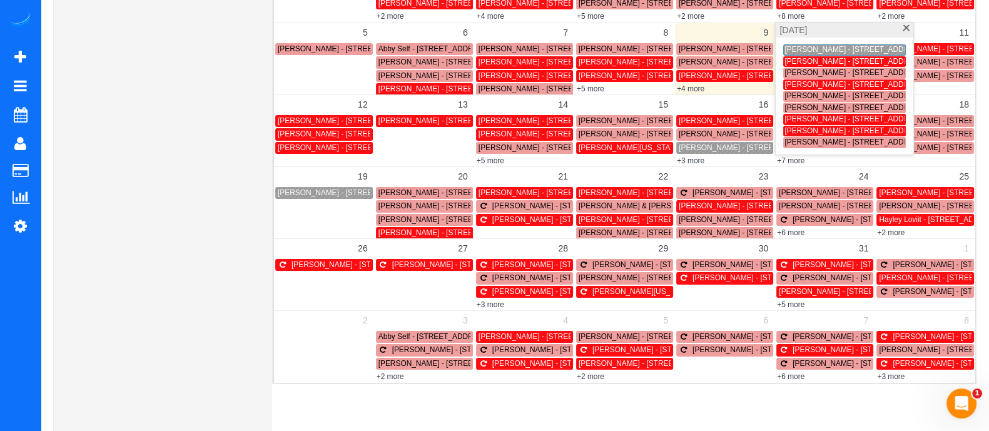
click at [814, 49] on span "[PERSON_NAME] - [STREET_ADDRESS]" at bounding box center [855, 49] width 141 height 9
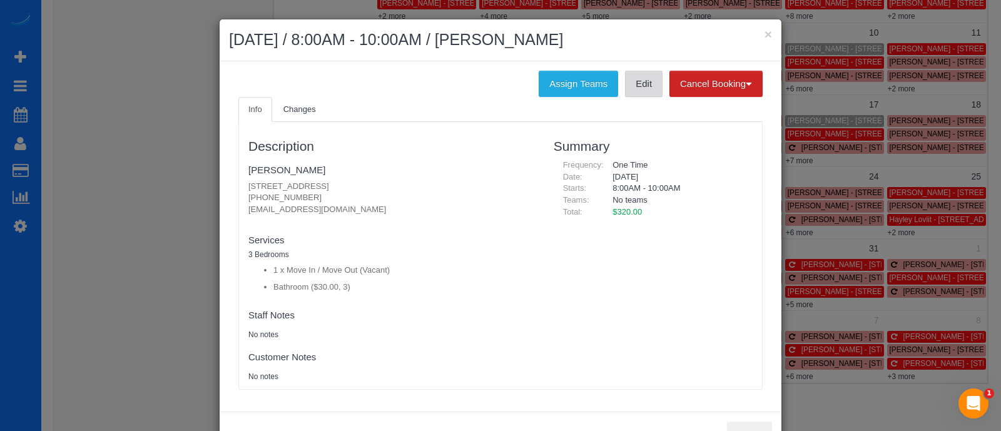
click at [641, 71] on link "Edit" at bounding box center [644, 84] width 38 height 26
click at [765, 36] on button "×" at bounding box center [769, 34] width 8 height 13
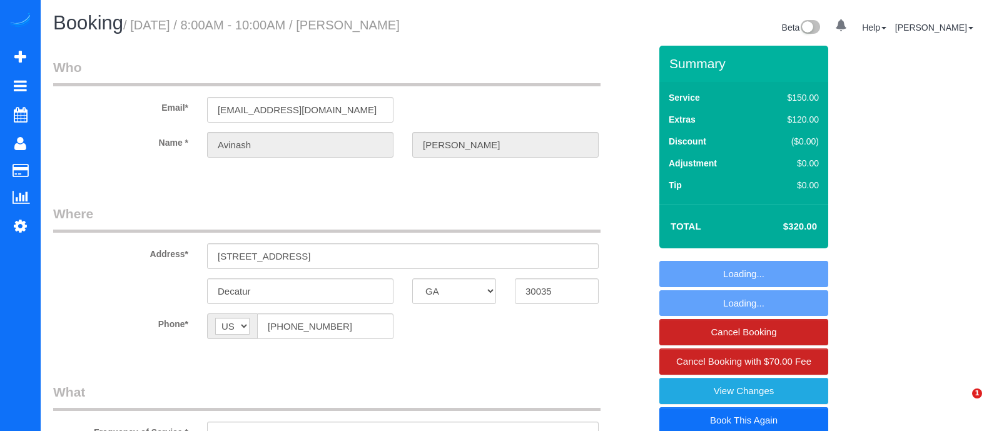
select select "GA"
select select "string:fspay-c91955b5-004a-4b87-abc2-636d34fd693a"
select select "number:2"
select select "number:6"
select select "object:648"
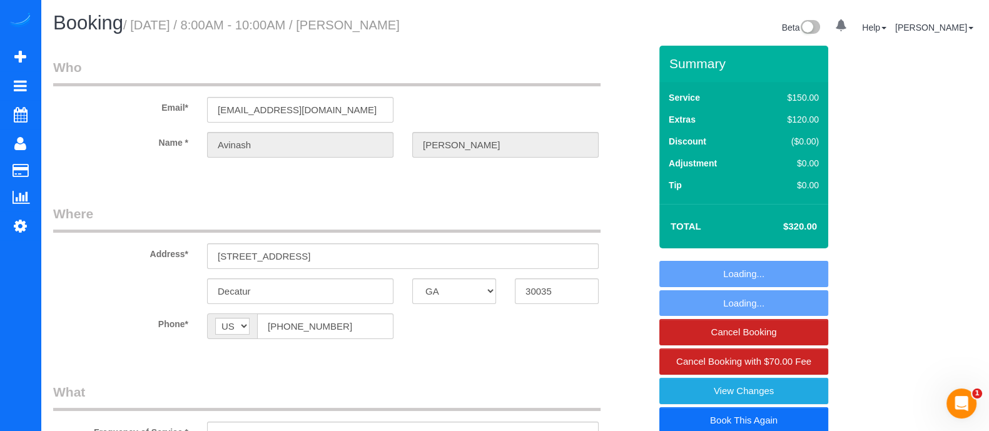
select select "spot1"
select select "3"
select select "object:747"
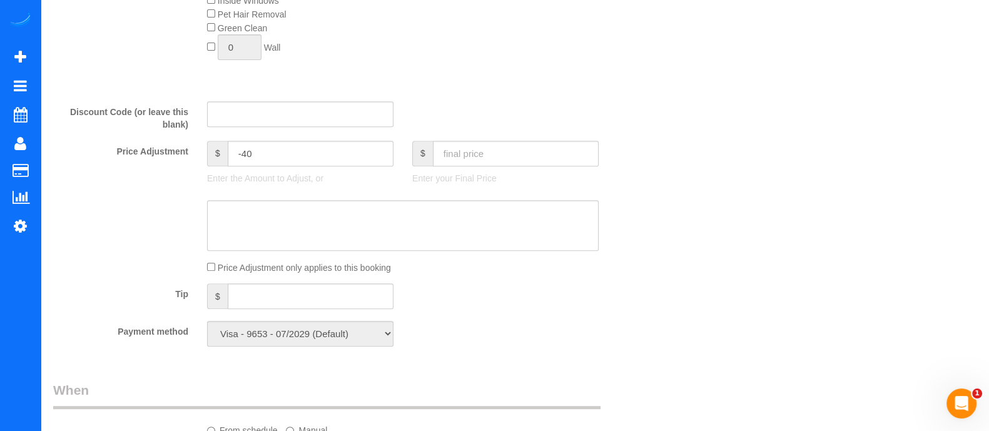
select select "spot17"
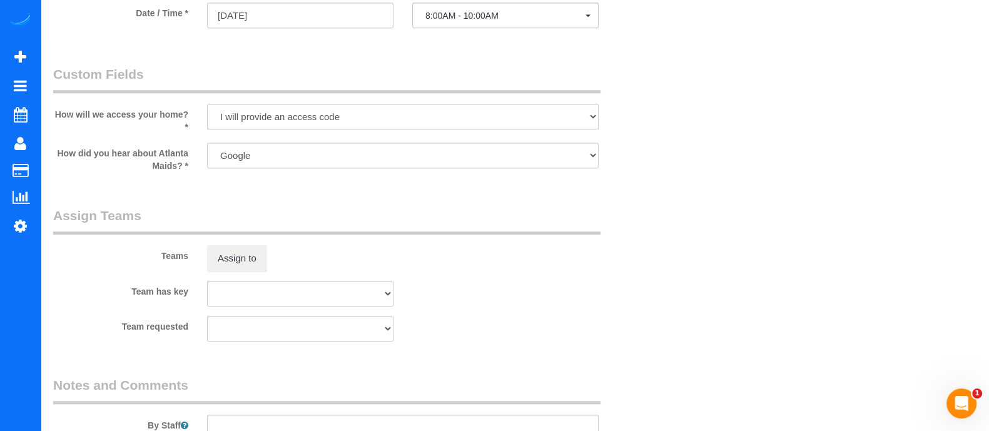
scroll to position [1087, 0]
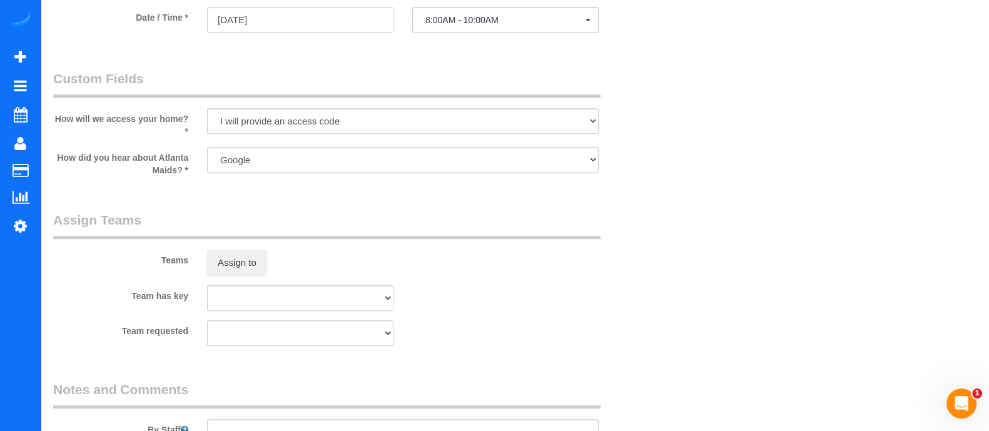
select select "3"
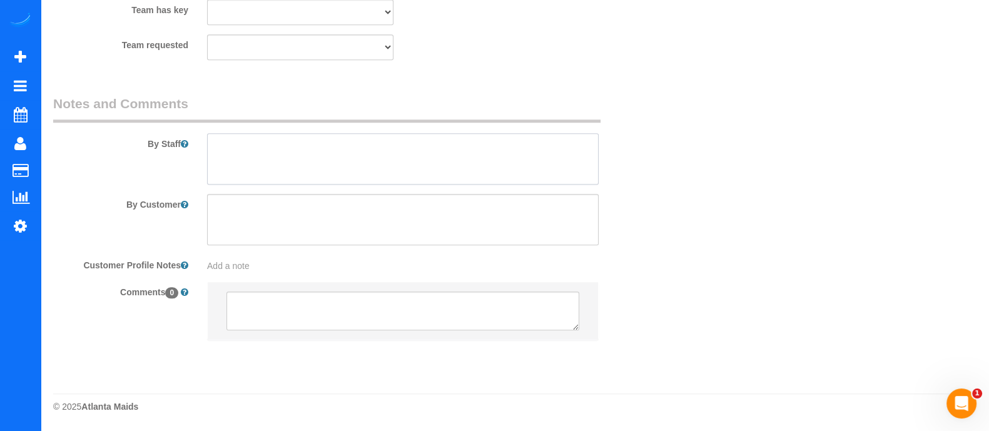
click at [357, 174] on textarea at bounding box center [403, 158] width 392 height 51
type textarea "T"
click at [287, 142] on textarea at bounding box center [403, 158] width 392 height 51
click at [293, 150] on textarea at bounding box center [403, 158] width 392 height 51
click at [223, 164] on textarea at bounding box center [403, 158] width 392 height 51
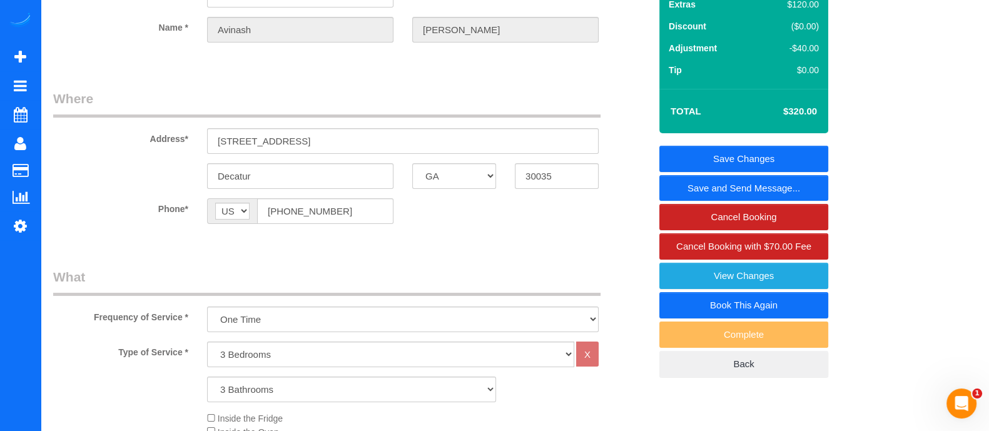
scroll to position [0, 0]
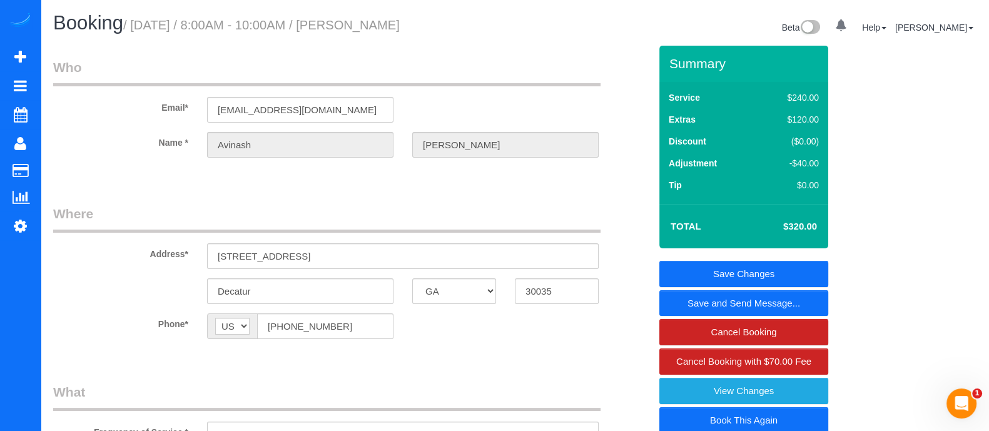
type textarea "Bottom lock box. Back of property code 1915"
click at [754, 277] on link "Save Changes" at bounding box center [744, 274] width 169 height 26
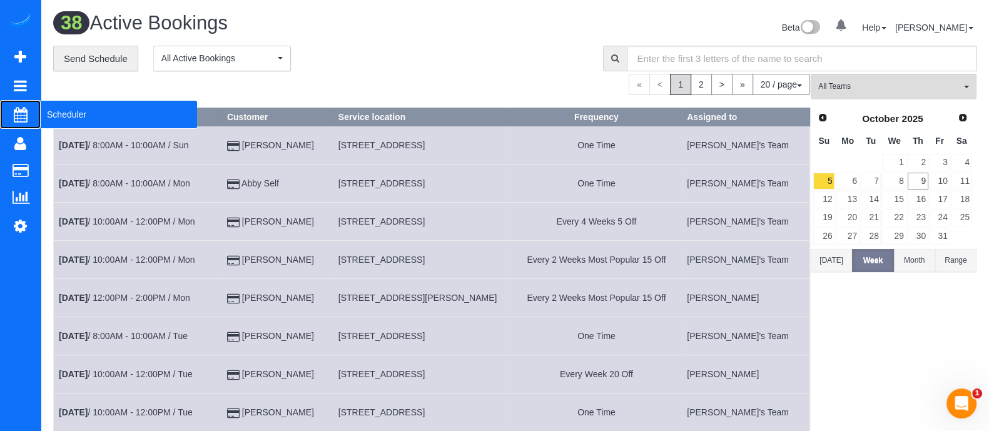
click at [44, 108] on span "Scheduler" at bounding box center [119, 114] width 156 height 29
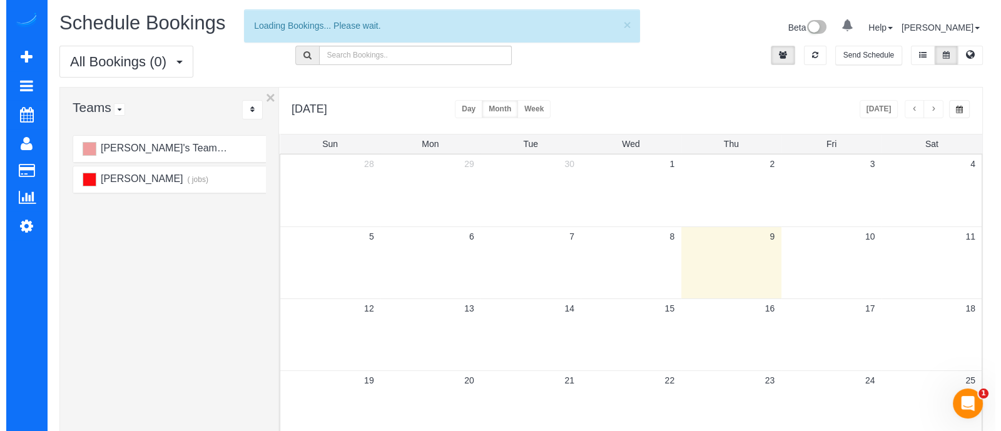
scroll to position [43, 0]
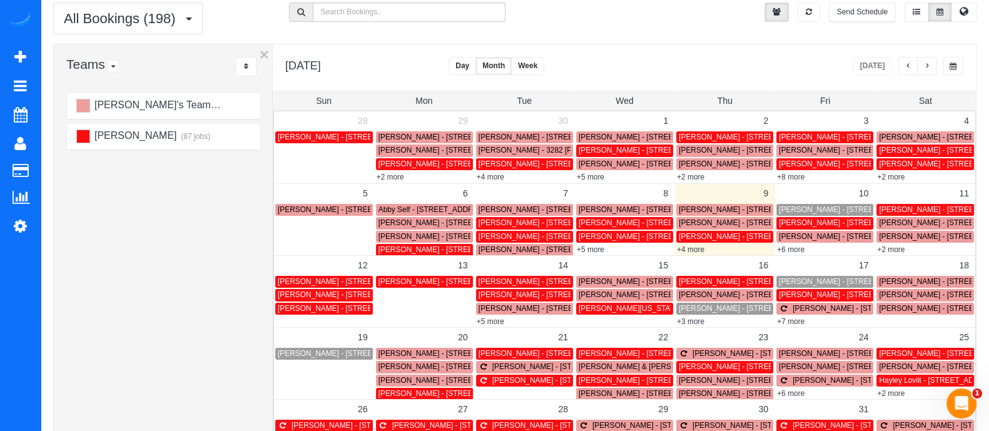
click at [810, 207] on span "[PERSON_NAME] - [STREET_ADDRESS]" at bounding box center [849, 209] width 141 height 9
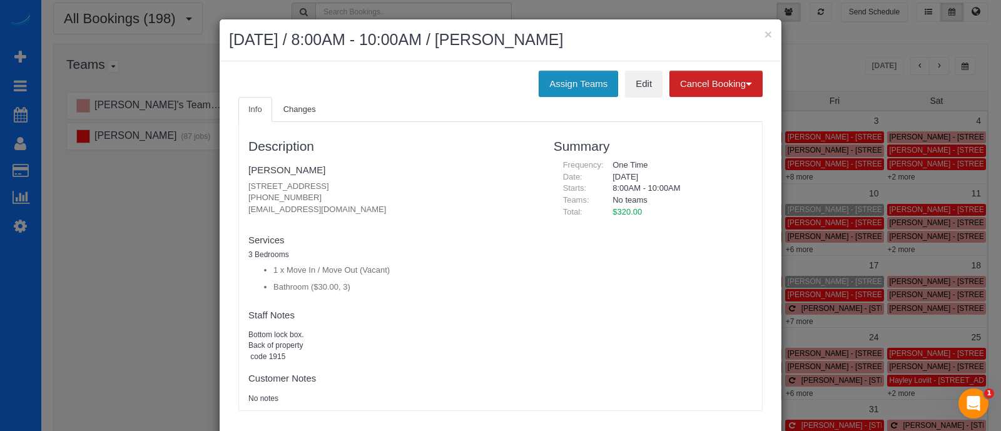
click at [585, 78] on button "Assign Teams" at bounding box center [578, 84] width 79 height 26
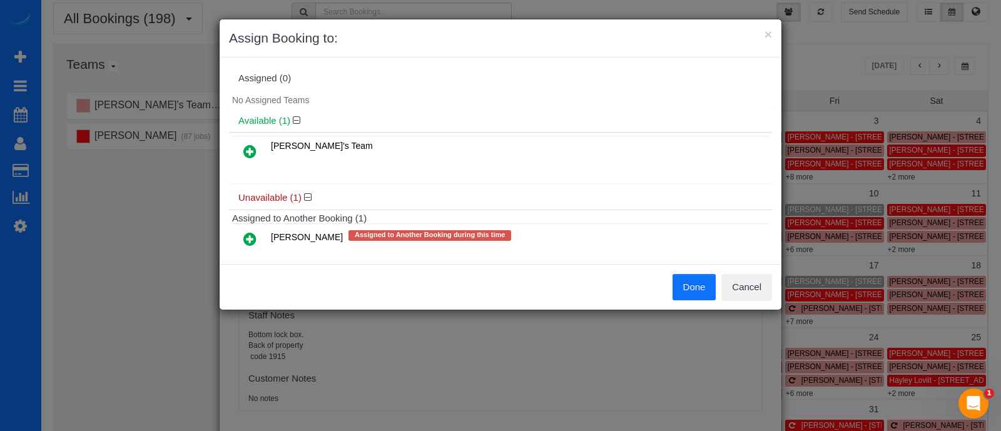
click at [253, 155] on icon at bounding box center [249, 151] width 13 height 15
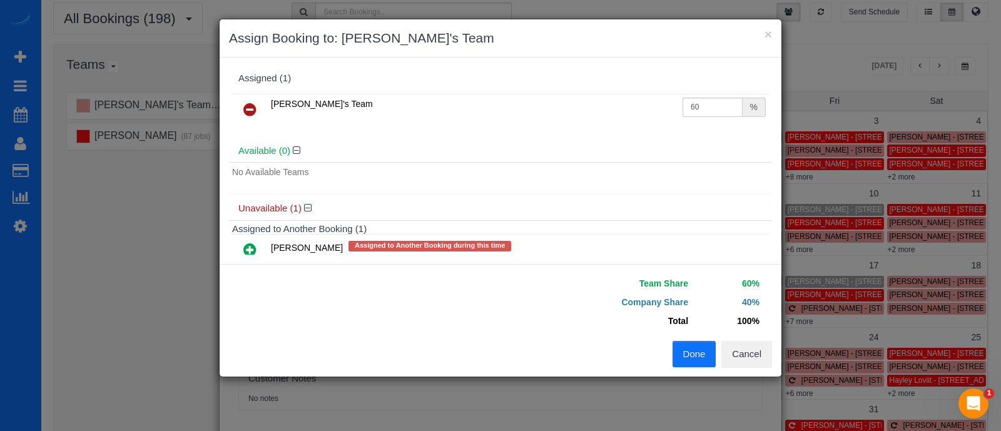
click at [691, 358] on button "Done" at bounding box center [695, 354] width 44 height 26
